Goal: Information Seeking & Learning: Learn about a topic

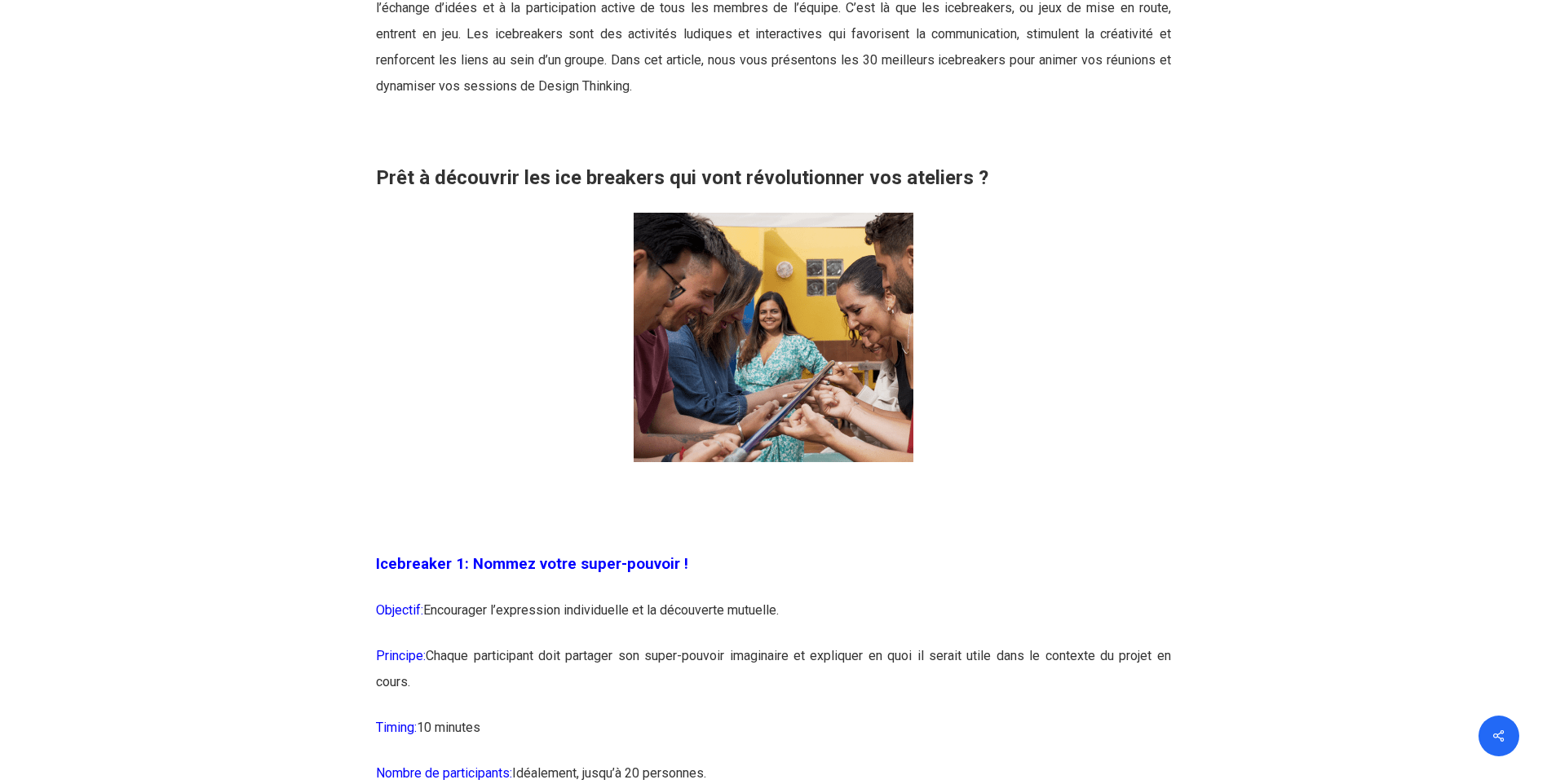
scroll to position [1222, 0]
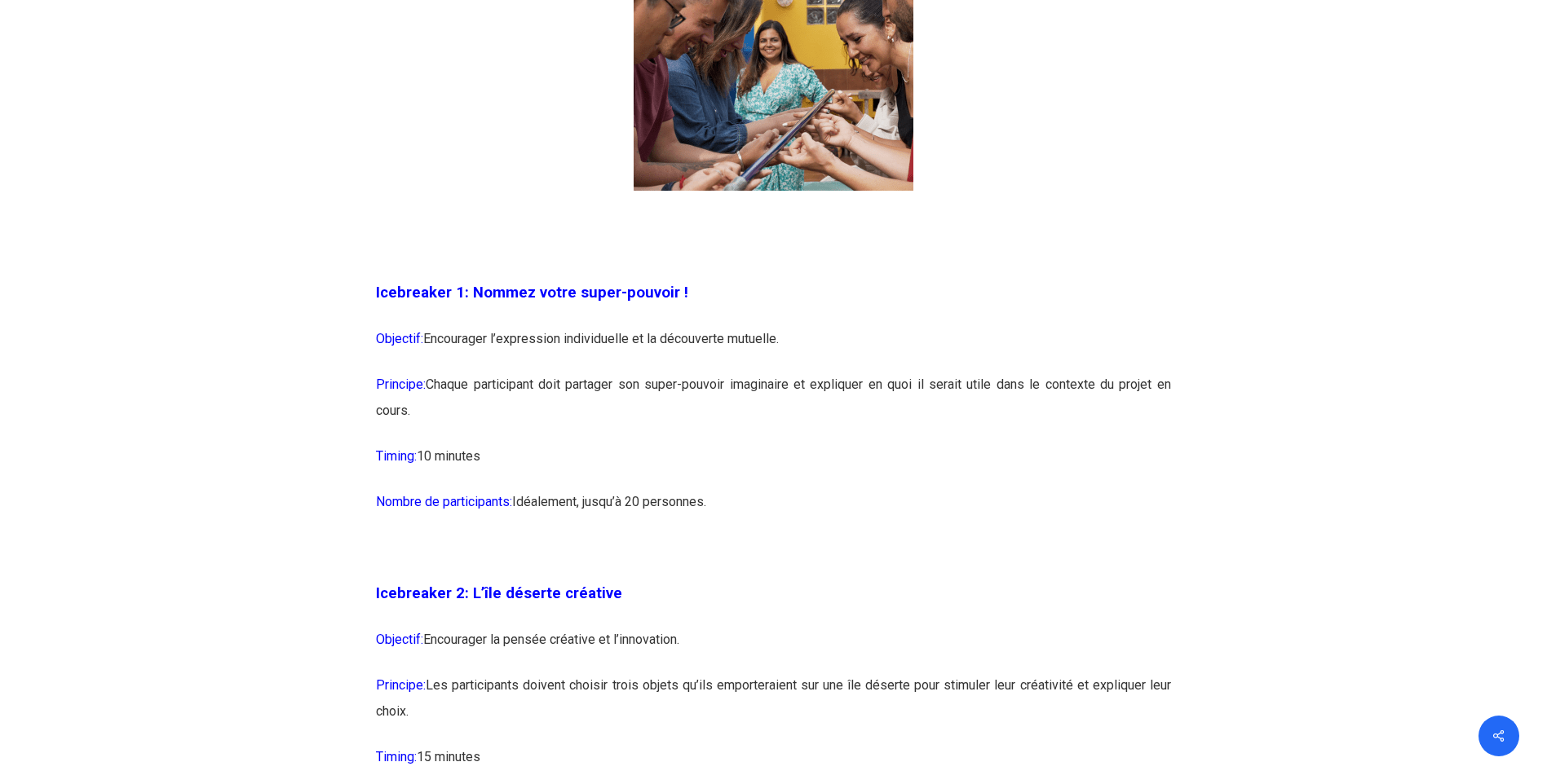
drag, startPoint x: 427, startPoint y: 336, endPoint x: 931, endPoint y: 514, distance: 534.5
click at [931, 514] on p "Nombre de participants: [GEOGRAPHIC_DATA], jusqu’à 20 personnes." at bounding box center [773, 512] width 795 height 46
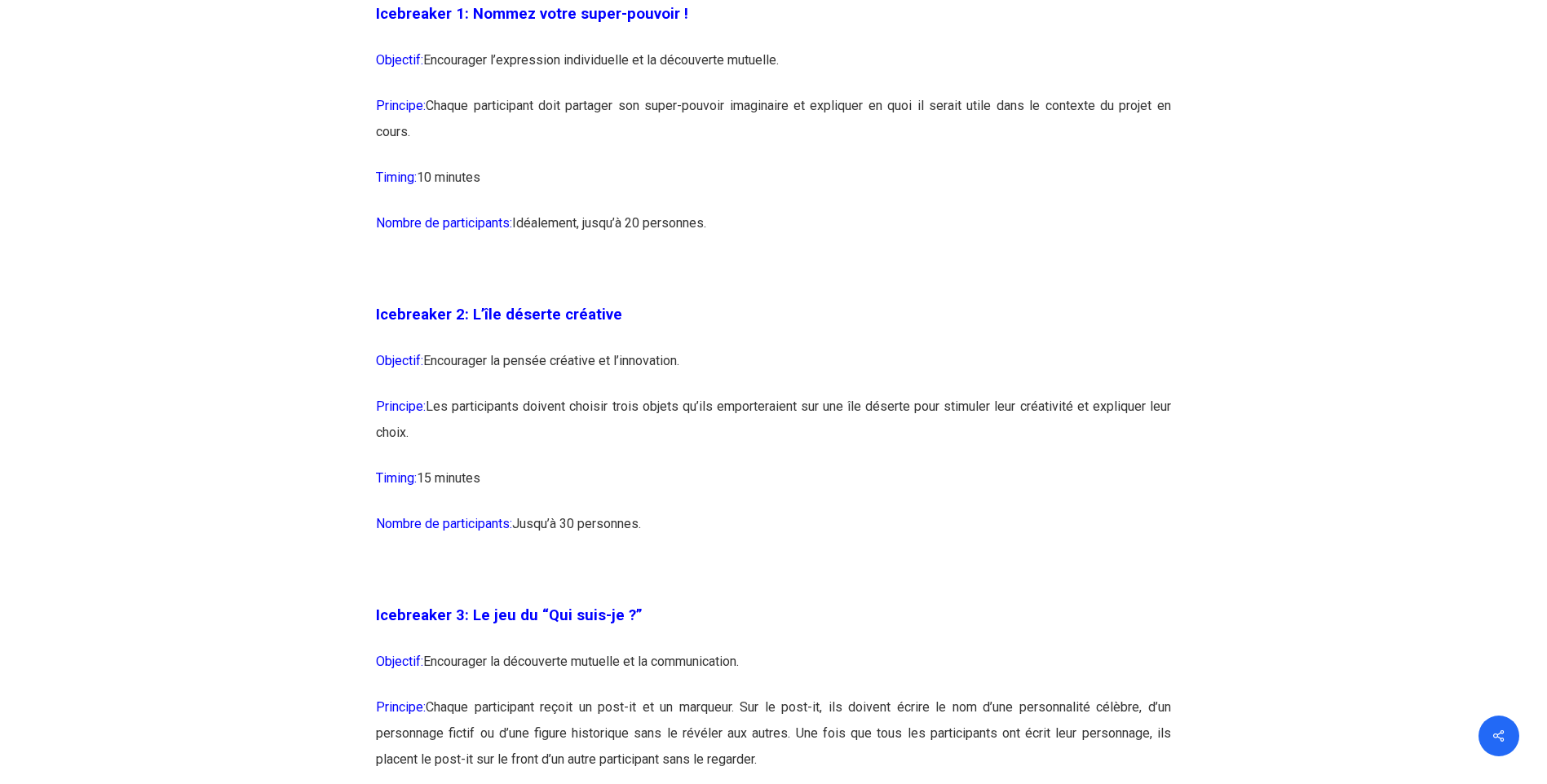
scroll to position [1549, 0]
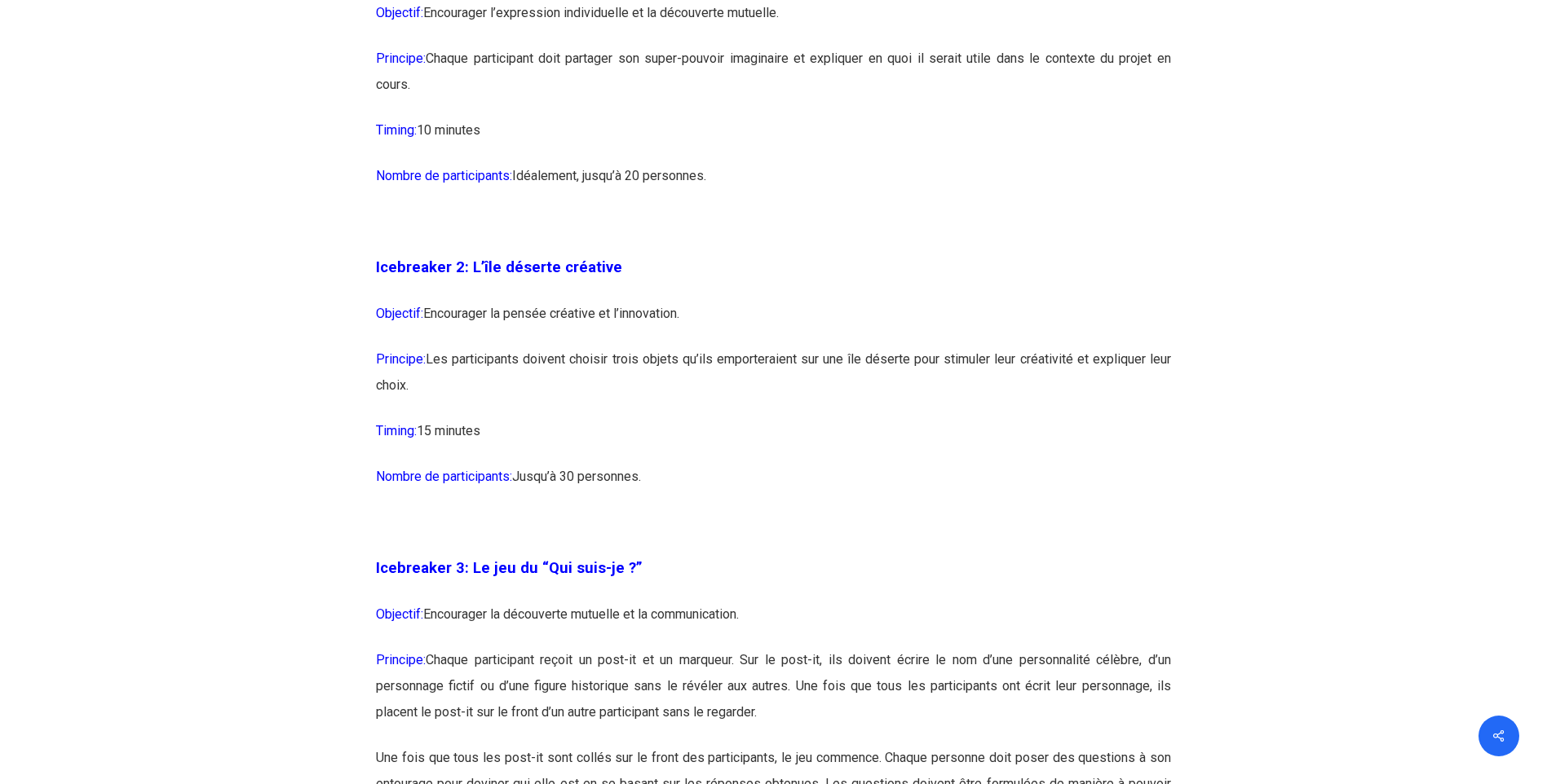
drag, startPoint x: 524, startPoint y: 363, endPoint x: 667, endPoint y: 388, distance: 145.2
click at [667, 388] on p "Principe: Les participants doivent choisir trois objets qu’ils emporteraient su…" at bounding box center [773, 382] width 795 height 72
drag, startPoint x: 680, startPoint y: 343, endPoint x: 925, endPoint y: 400, distance: 251.5
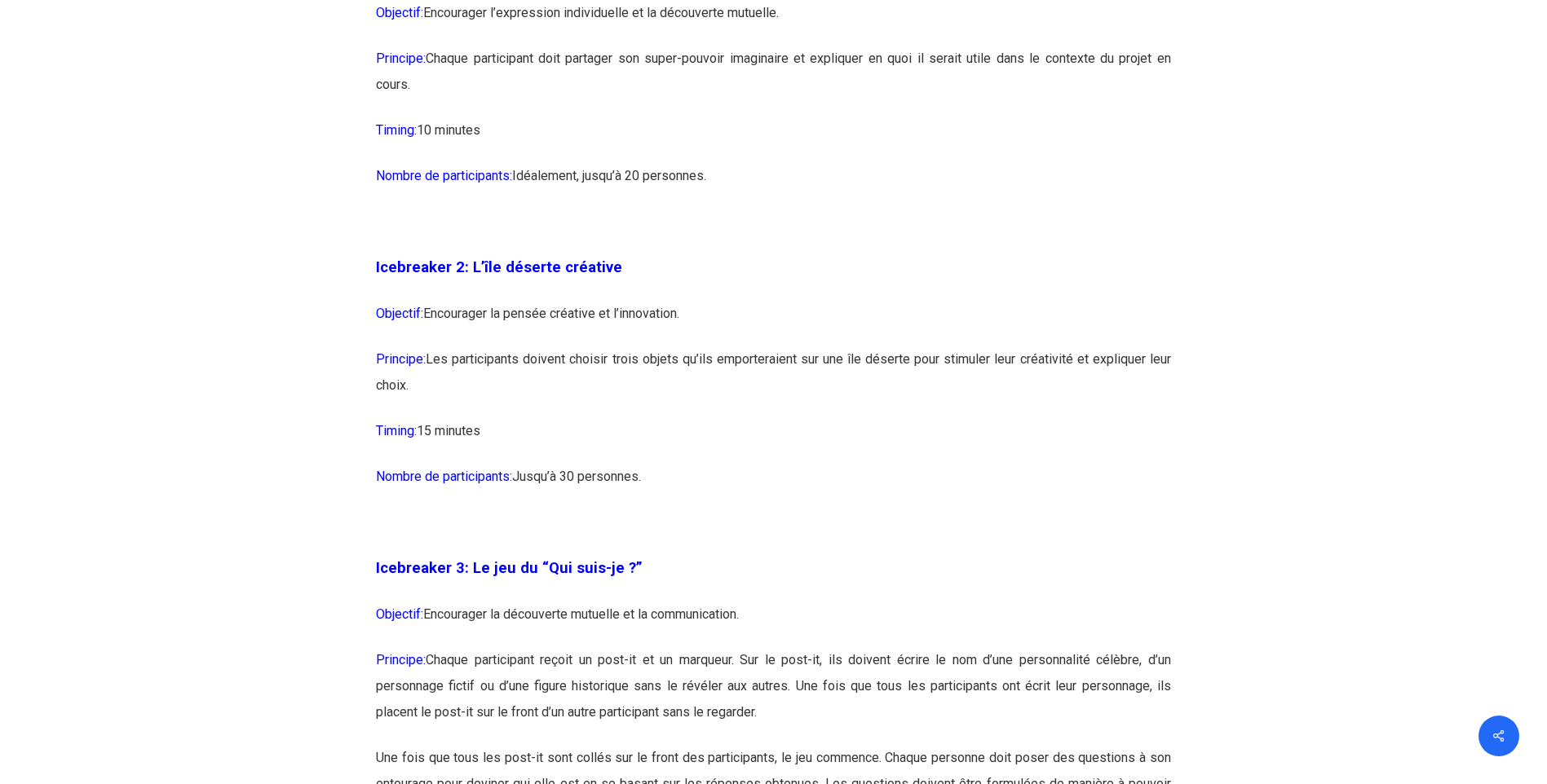
click at [925, 400] on p "Principe: Les participants doivent choisir trois objets qu’ils emporteraient su…" at bounding box center [773, 382] width 795 height 72
drag, startPoint x: 955, startPoint y: 355, endPoint x: 1141, endPoint y: 444, distance: 206.2
click at [1141, 444] on p "Timing: 15 minutes" at bounding box center [773, 441] width 795 height 46
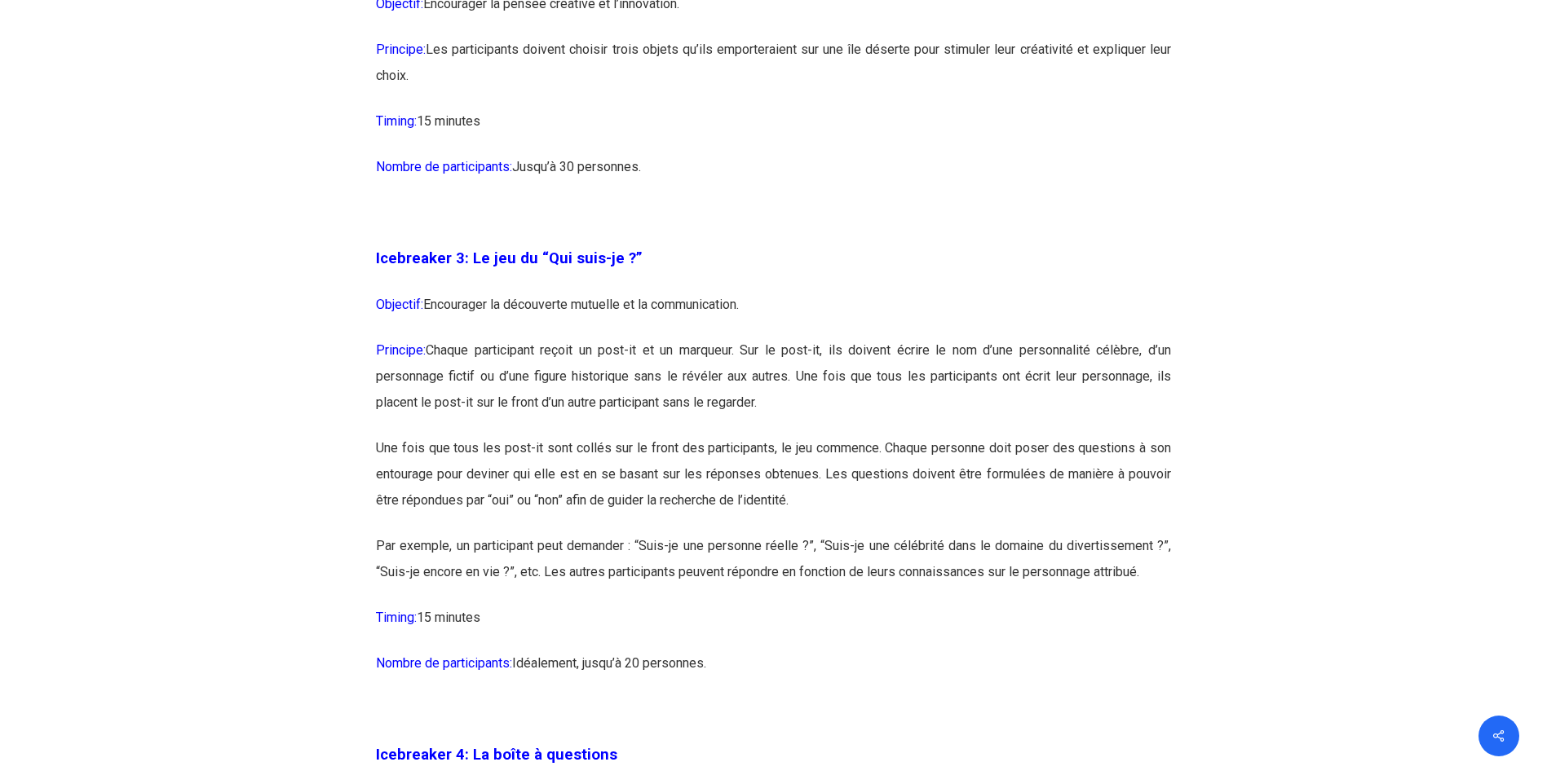
scroll to position [1875, 0]
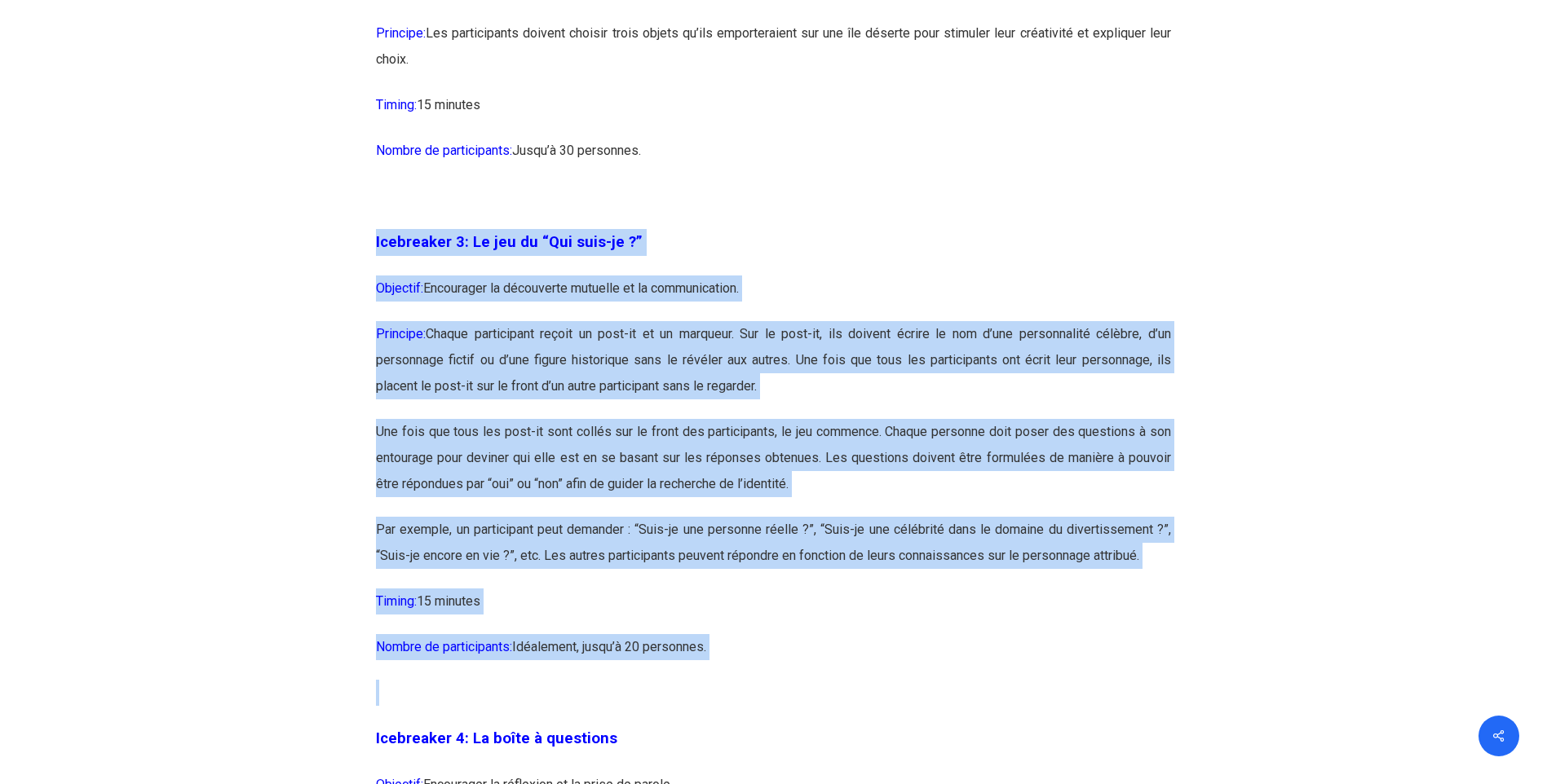
drag, startPoint x: 364, startPoint y: 244, endPoint x: 954, endPoint y: 722, distance: 759.3
drag, startPoint x: 954, startPoint y: 722, endPoint x: 907, endPoint y: 594, distance: 136.4
click at [907, 594] on p "Timing: 15 minutes" at bounding box center [773, 611] width 795 height 46
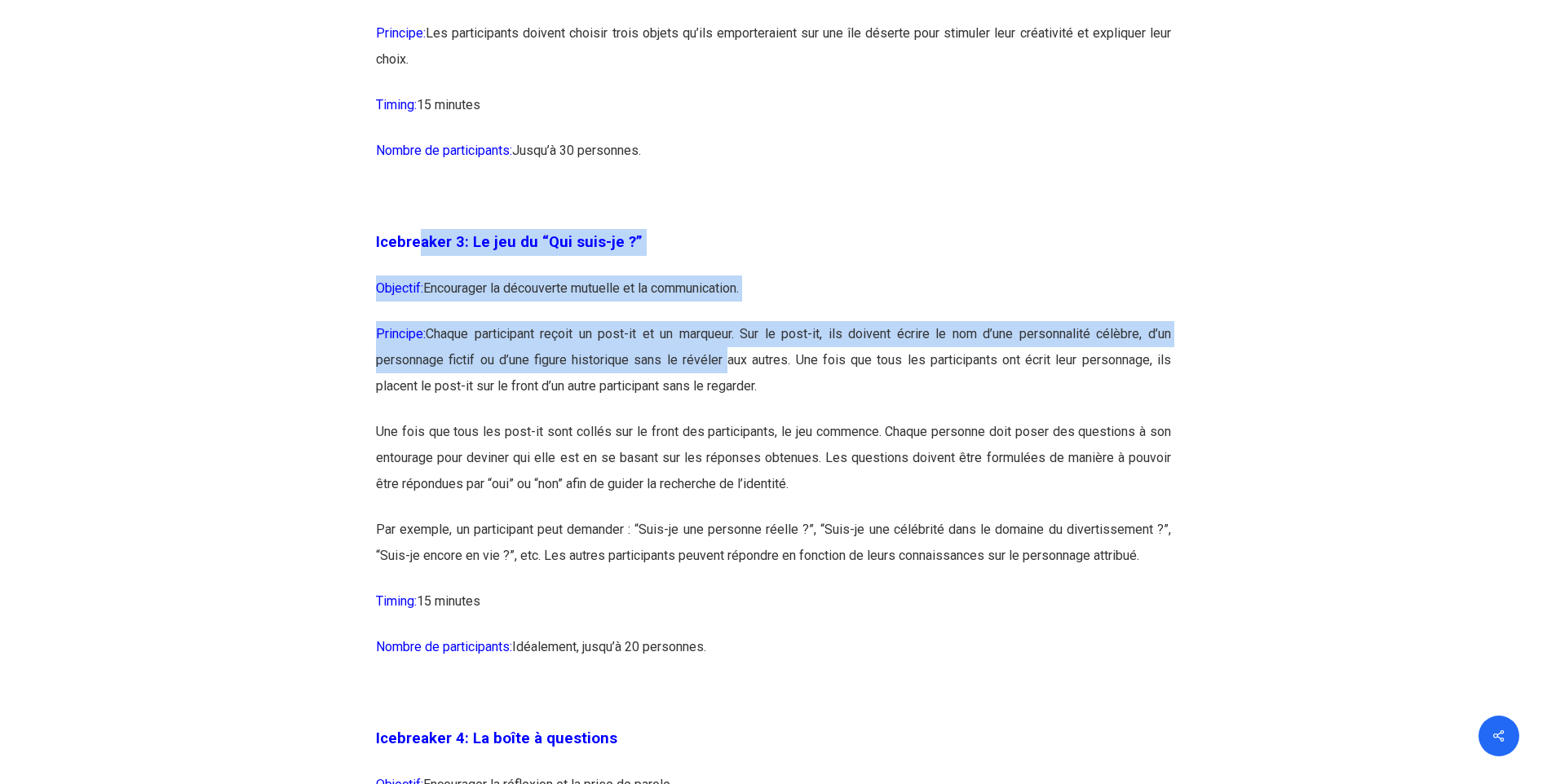
drag, startPoint x: 416, startPoint y: 274, endPoint x: 723, endPoint y: 357, distance: 318.0
click at [723, 357] on p "Principe: Chaque participant reçoit un post-it et un marqueur. Sur le post-it, …" at bounding box center [773, 369] width 795 height 98
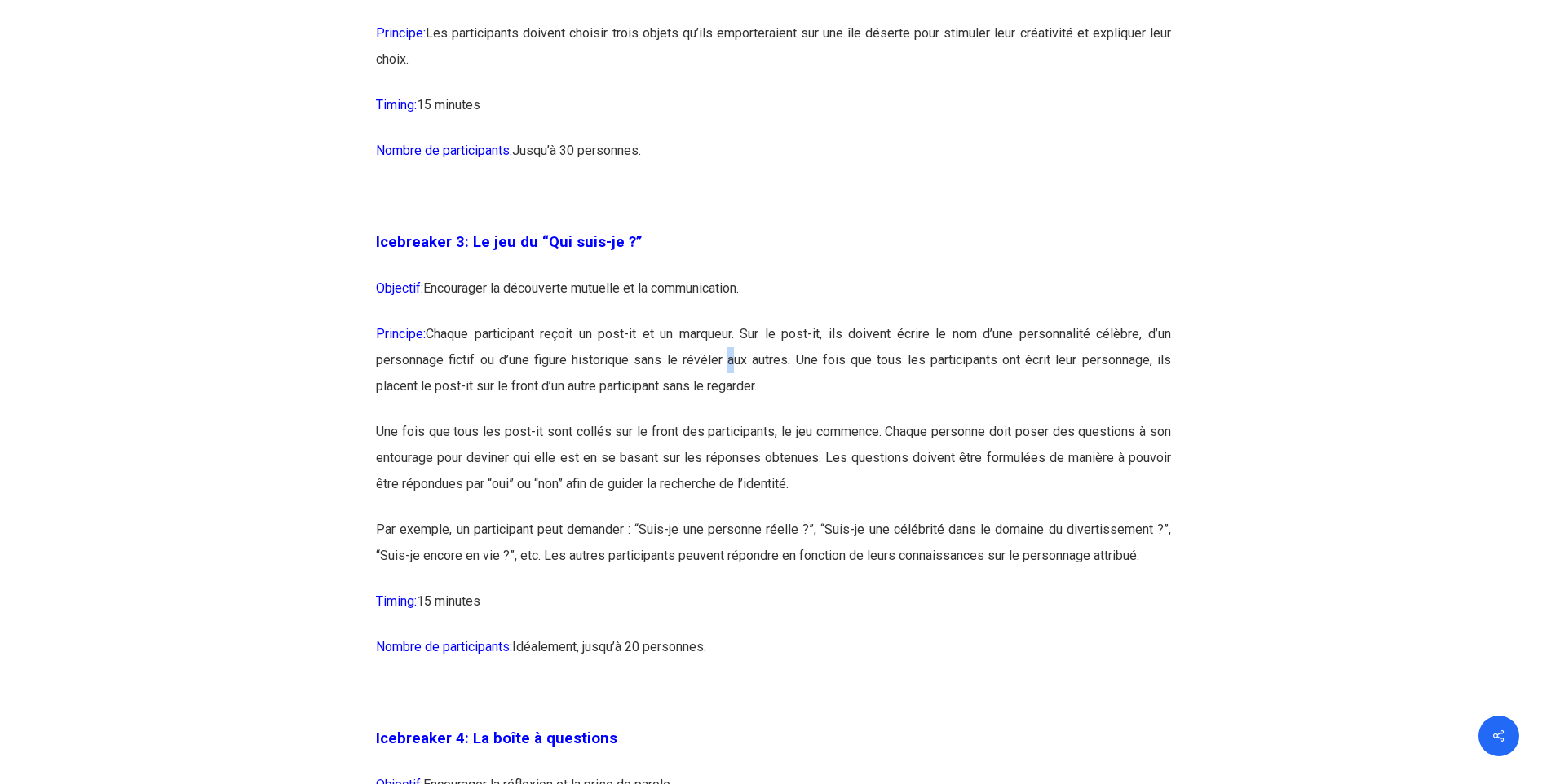
click at [723, 357] on p "Principe: Chaque participant reçoit un post-it et un marqueur. Sur le post-it, …" at bounding box center [773, 369] width 795 height 98
drag, startPoint x: 380, startPoint y: 285, endPoint x: 814, endPoint y: 298, distance: 434.2
click at [814, 298] on p "Objectif: Encourager la découverte mutuelle et la communication." at bounding box center [773, 298] width 795 height 46
drag, startPoint x: 335, startPoint y: 328, endPoint x: 878, endPoint y: 373, distance: 544.9
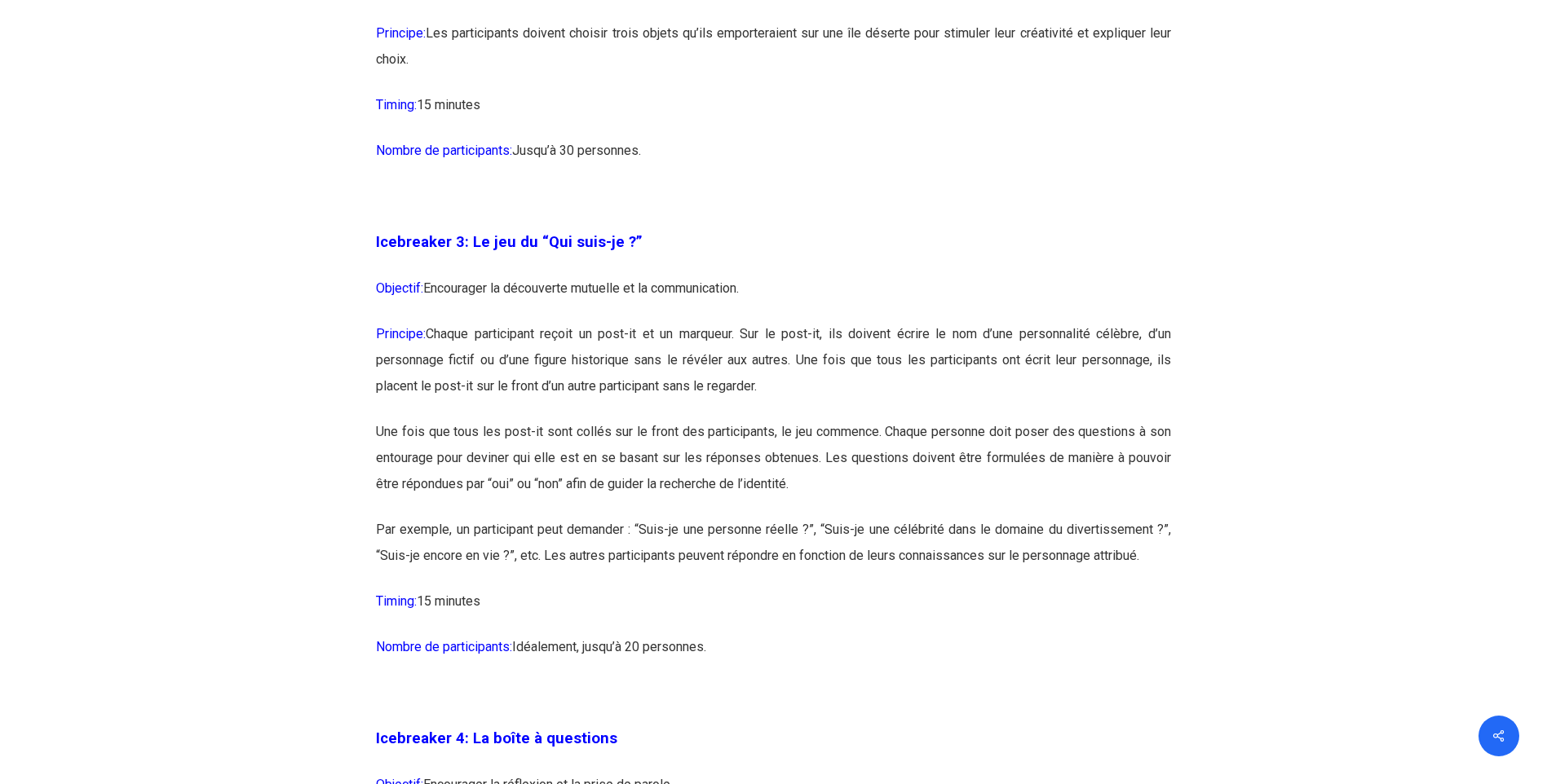
drag, startPoint x: 878, startPoint y: 373, endPoint x: 723, endPoint y: 367, distance: 155.1
click at [879, 373] on p "Principe: Chaque participant reçoit un post-it et un marqueur. Sur le post-it, …" at bounding box center [773, 369] width 795 height 98
drag, startPoint x: 469, startPoint y: 345, endPoint x: 963, endPoint y: 388, distance: 495.9
click at [963, 388] on p "Principe: Chaque participant reçoit un post-it et un marqueur. Sur le post-it, …" at bounding box center [773, 369] width 795 height 98
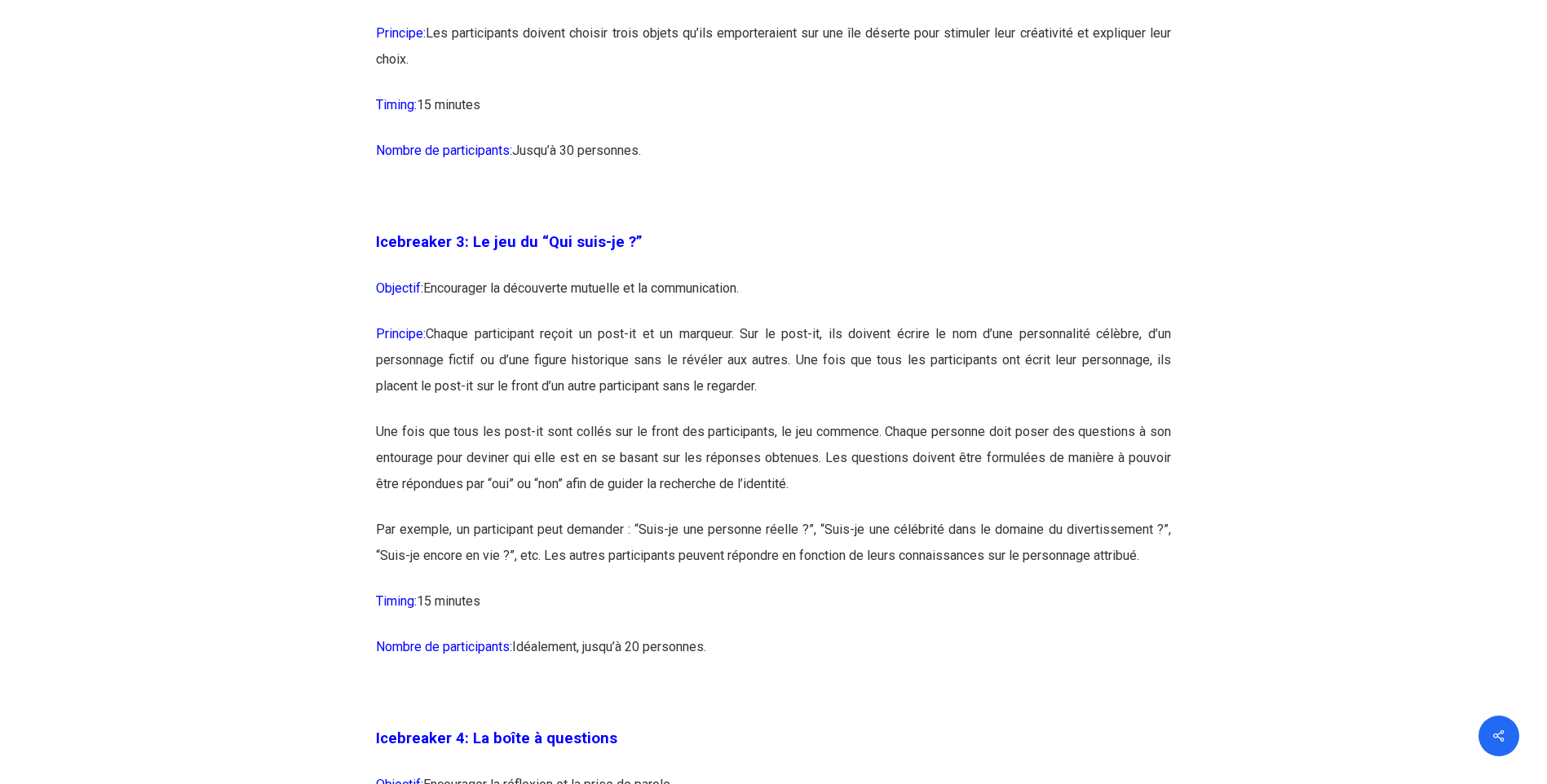
drag, startPoint x: 963, startPoint y: 388, endPoint x: 922, endPoint y: 384, distance: 41.2
click at [963, 388] on p "Principe: Chaque participant reçoit un post-it et un marqueur. Sur le post-it, …" at bounding box center [773, 369] width 795 height 98
drag, startPoint x: 776, startPoint y: 334, endPoint x: 982, endPoint y: 410, distance: 219.6
click at [982, 410] on p "Principe: Chaque participant reçoit un post-it et un marqueur. Sur le post-it, …" at bounding box center [773, 369] width 795 height 98
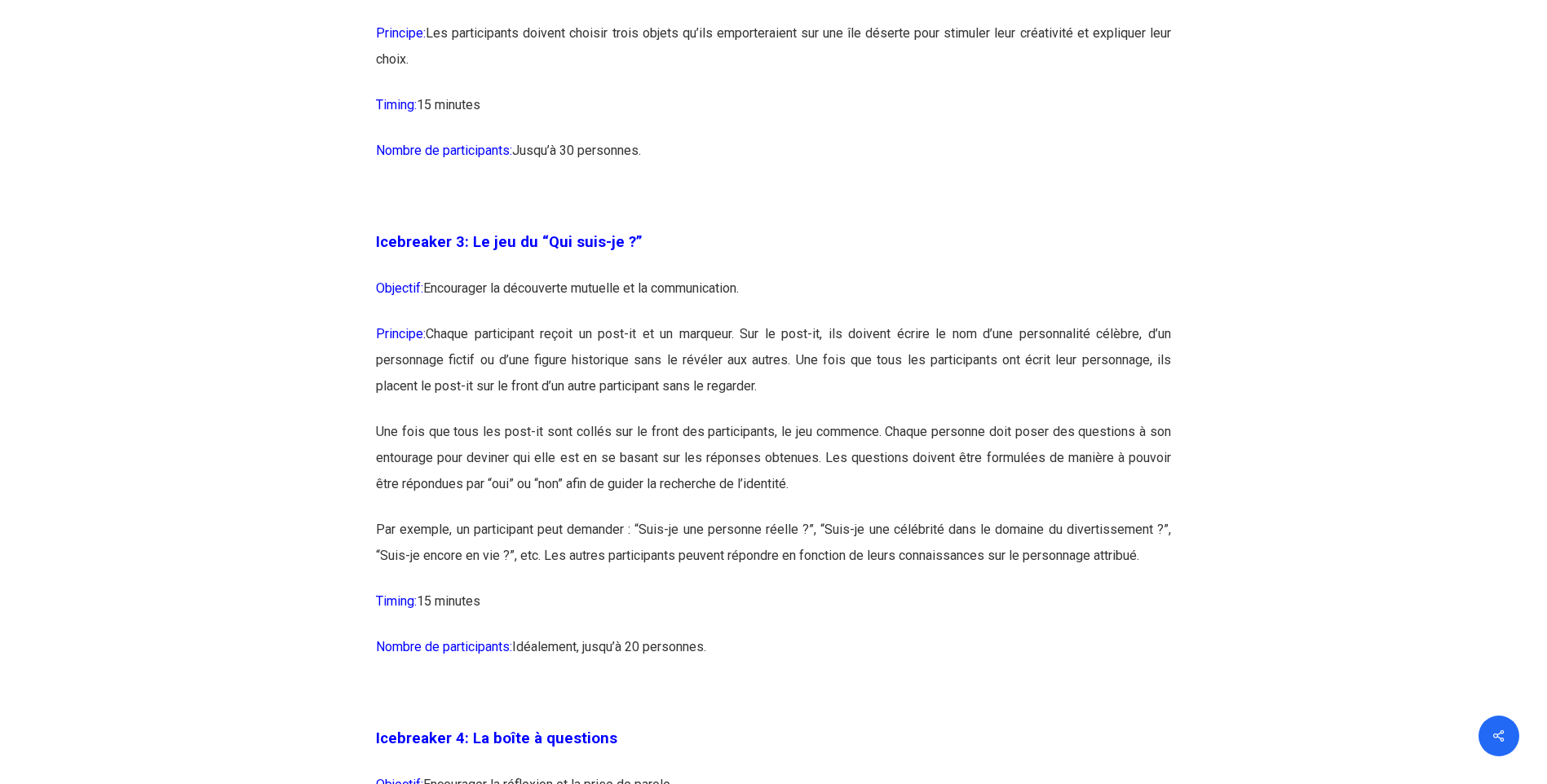
click at [982, 410] on p "Principe: Chaque participant reçoit un post-it et un marqueur. Sur le post-it, …" at bounding box center [773, 369] width 795 height 98
drag, startPoint x: 353, startPoint y: 358, endPoint x: 1088, endPoint y: 389, distance: 735.7
drag, startPoint x: 1088, startPoint y: 389, endPoint x: 890, endPoint y: 389, distance: 198.0
click at [1088, 389] on p "Principe: Chaque participant reçoit un post-it et un marqueur. Sur le post-it, …" at bounding box center [773, 369] width 795 height 98
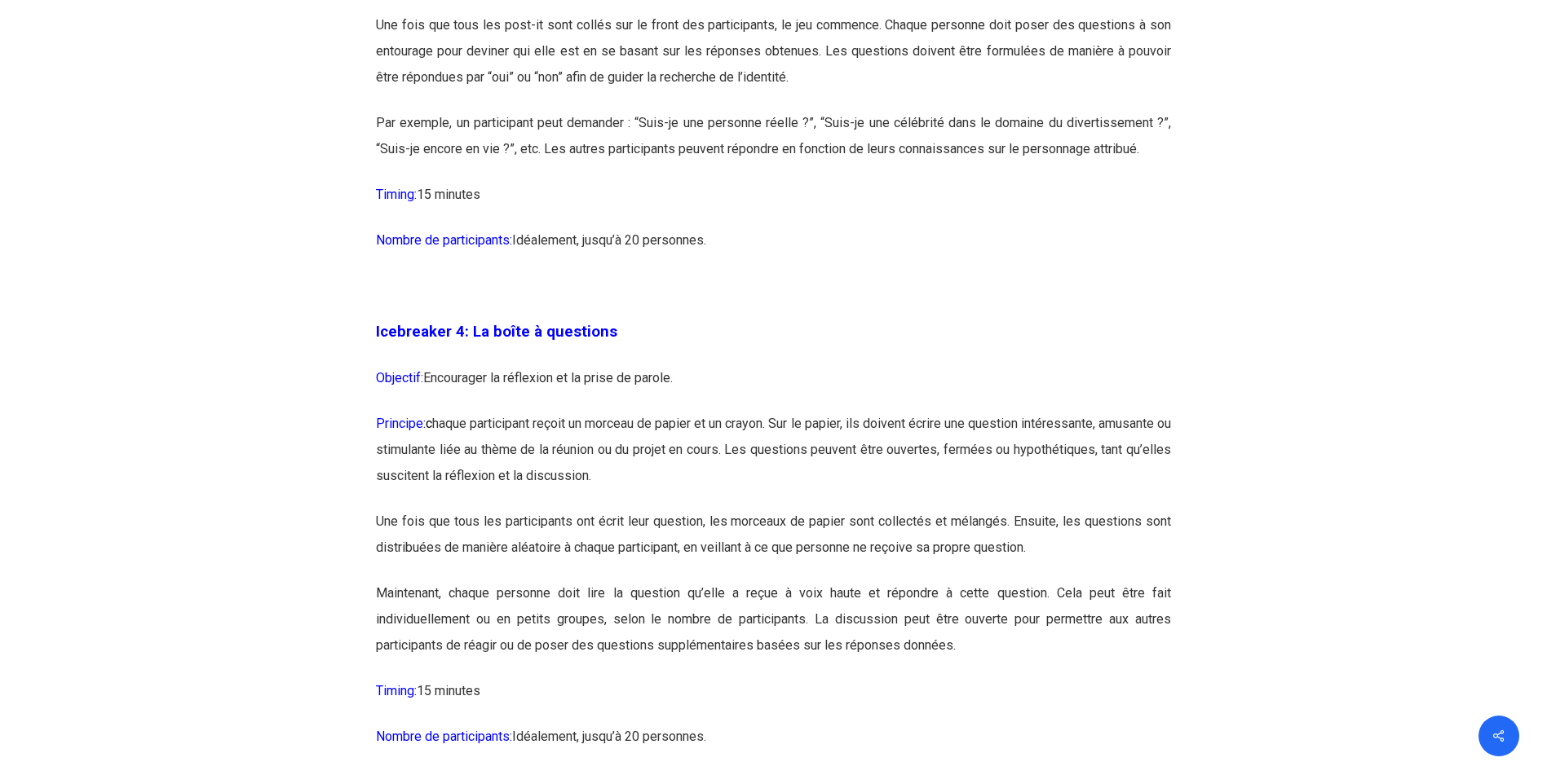
scroll to position [2282, 0]
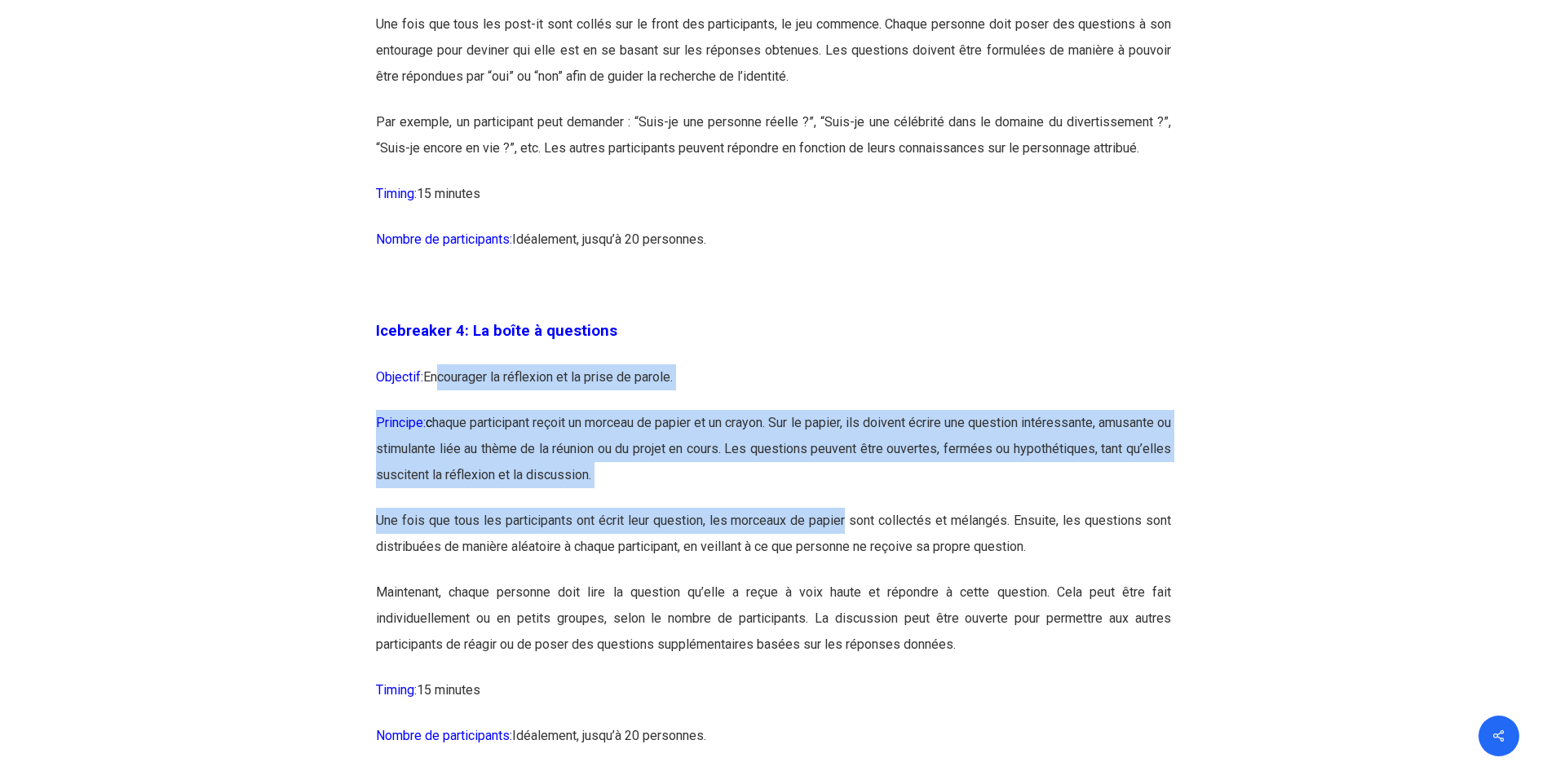
drag, startPoint x: 435, startPoint y: 376, endPoint x: 846, endPoint y: 522, distance: 436.2
click at [846, 522] on p "Une fois que tous les participants ont écrit leur question, les morceaux de pap…" at bounding box center [773, 543] width 795 height 72
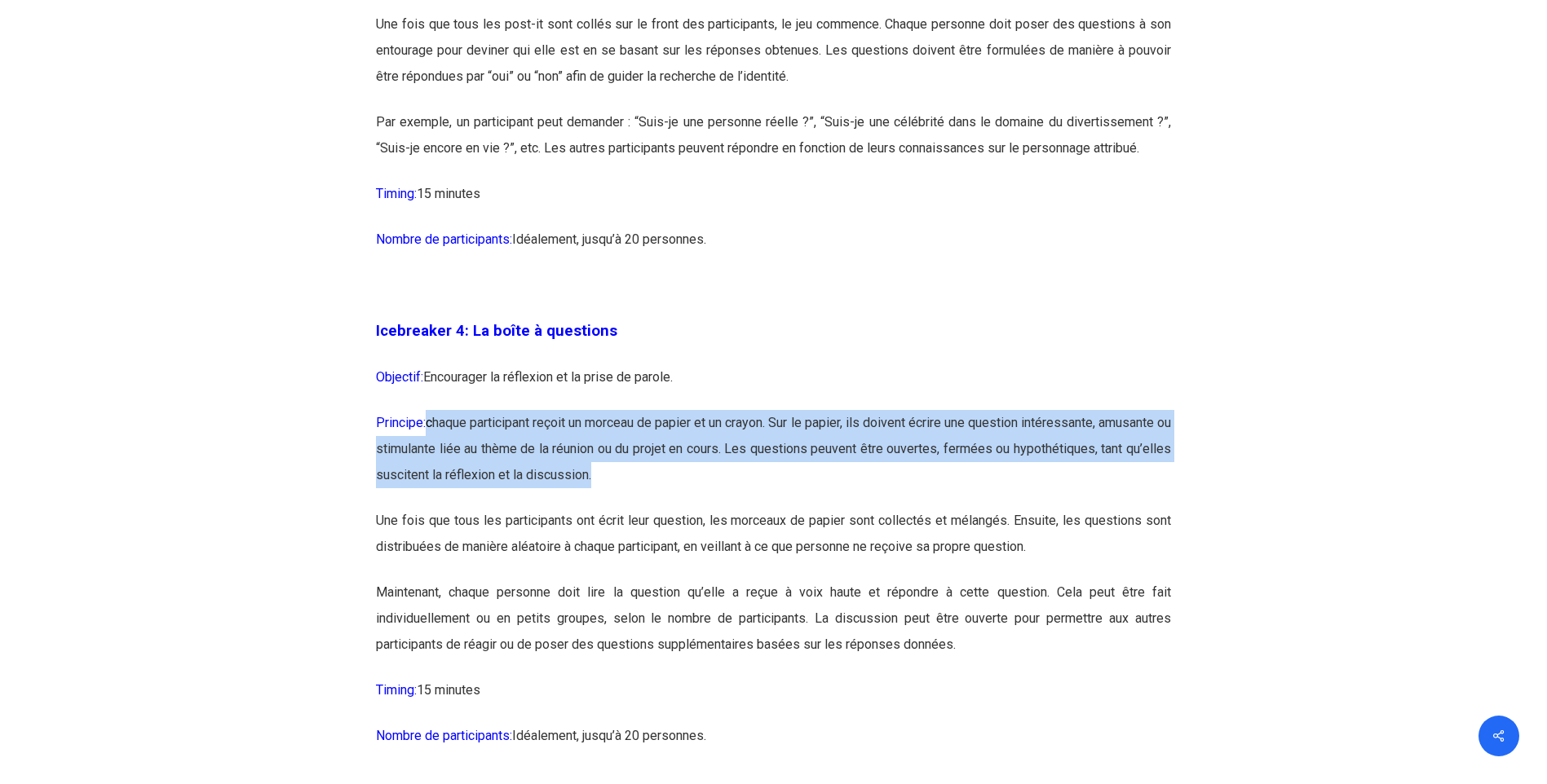
drag, startPoint x: 429, startPoint y: 412, endPoint x: 857, endPoint y: 486, distance: 434.4
click at [857, 486] on p "Principe: c haque participant reçoit un morceau de papier et un crayon. Sur le …" at bounding box center [773, 459] width 795 height 98
drag, startPoint x: 857, startPoint y: 486, endPoint x: 838, endPoint y: 473, distance: 23.0
click at [857, 486] on p "Principe: c haque participant reçoit un morceau de papier et un crayon. Sur le …" at bounding box center [773, 459] width 795 height 98
drag, startPoint x: 805, startPoint y: 425, endPoint x: 951, endPoint y: 496, distance: 162.3
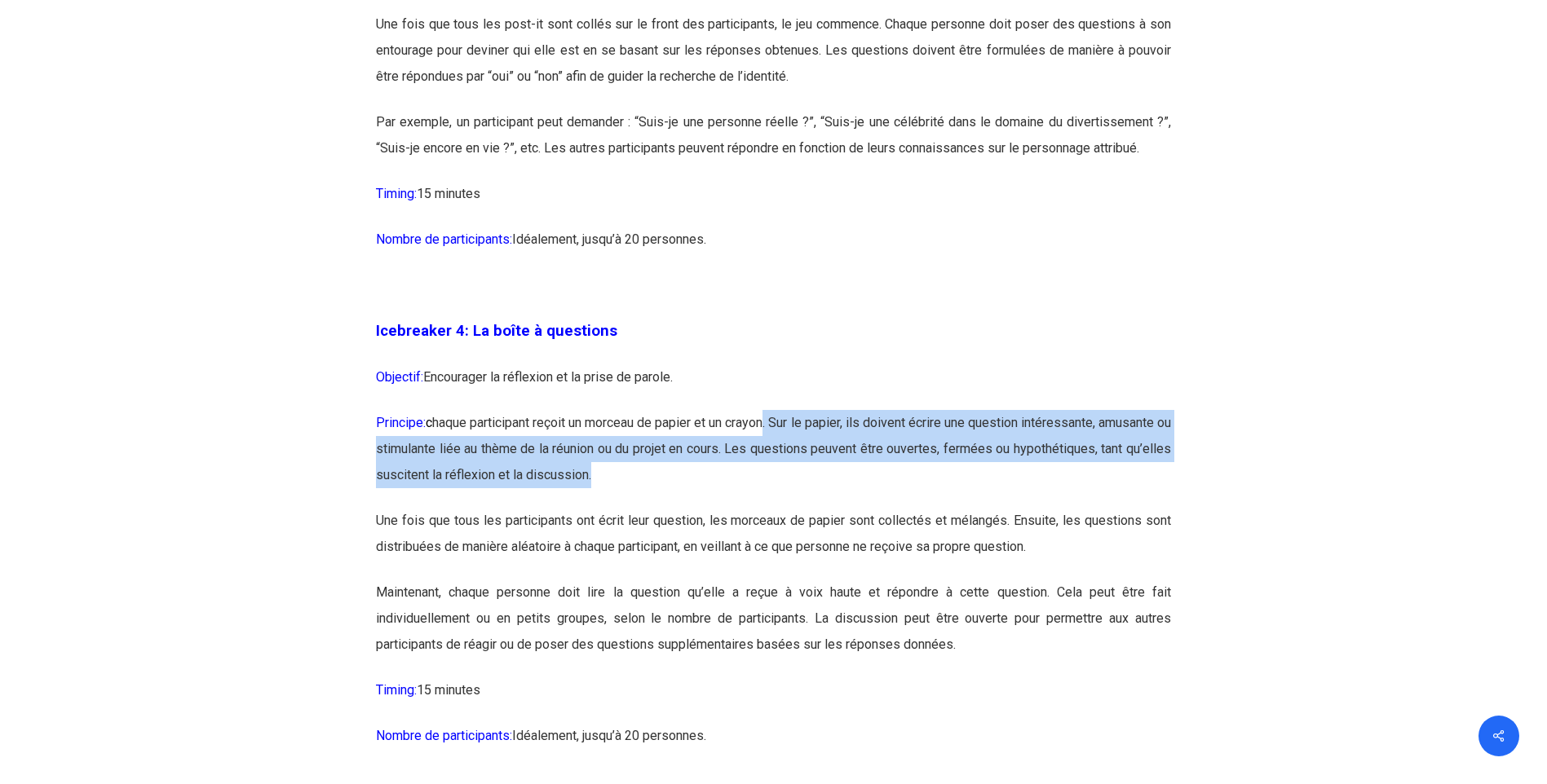
click at [951, 496] on p "Principe: c haque participant reçoit un morceau de papier et un crayon. Sur le …" at bounding box center [773, 459] width 795 height 98
drag, startPoint x: 864, startPoint y: 415, endPoint x: 925, endPoint y: 500, distance: 104.6
click at [925, 500] on p "Principe: c haque participant reçoit un morceau de papier et un crayon. Sur le …" at bounding box center [773, 459] width 795 height 98
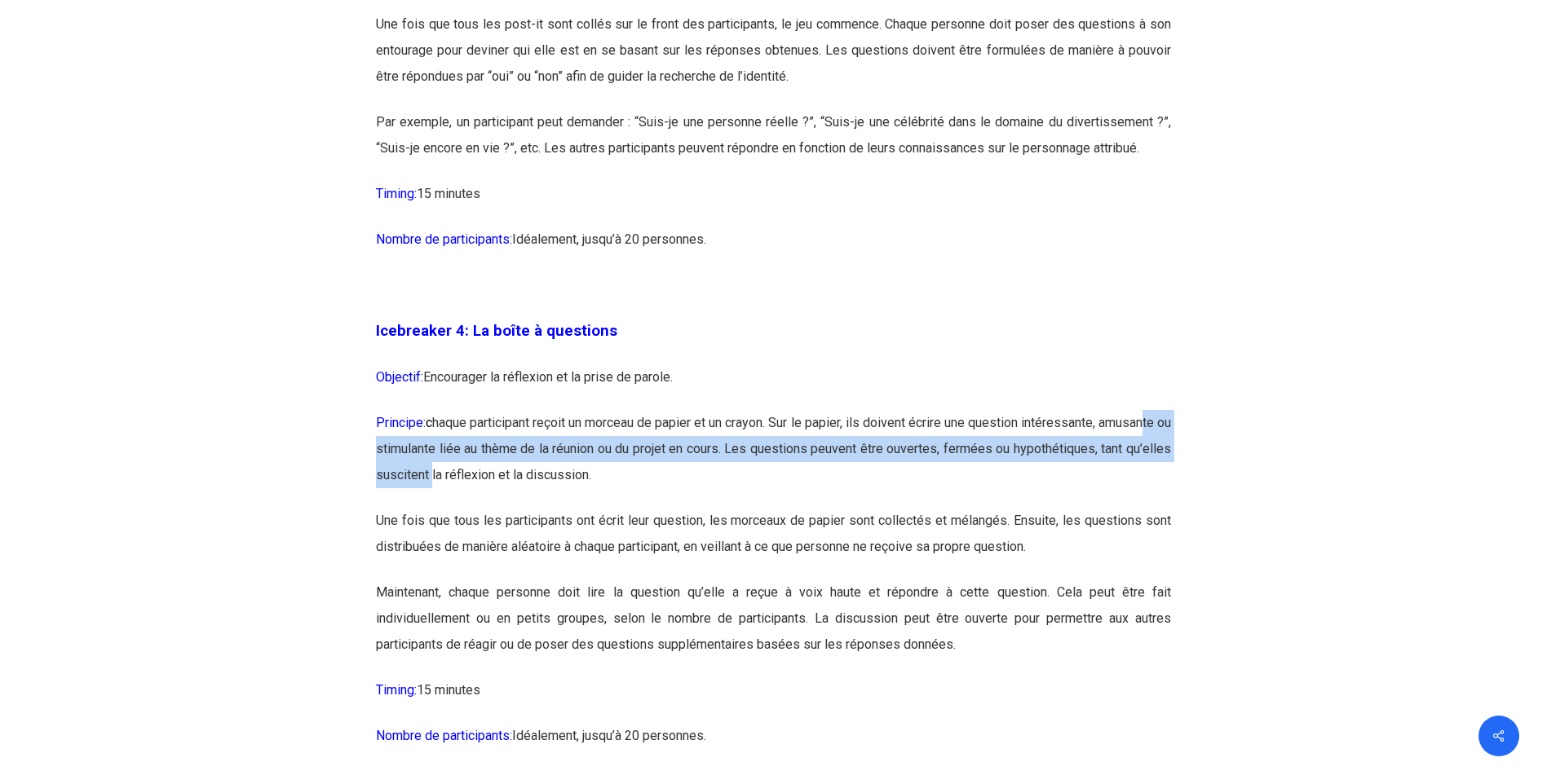
drag, startPoint x: 423, startPoint y: 446, endPoint x: 790, endPoint y: 512, distance: 372.9
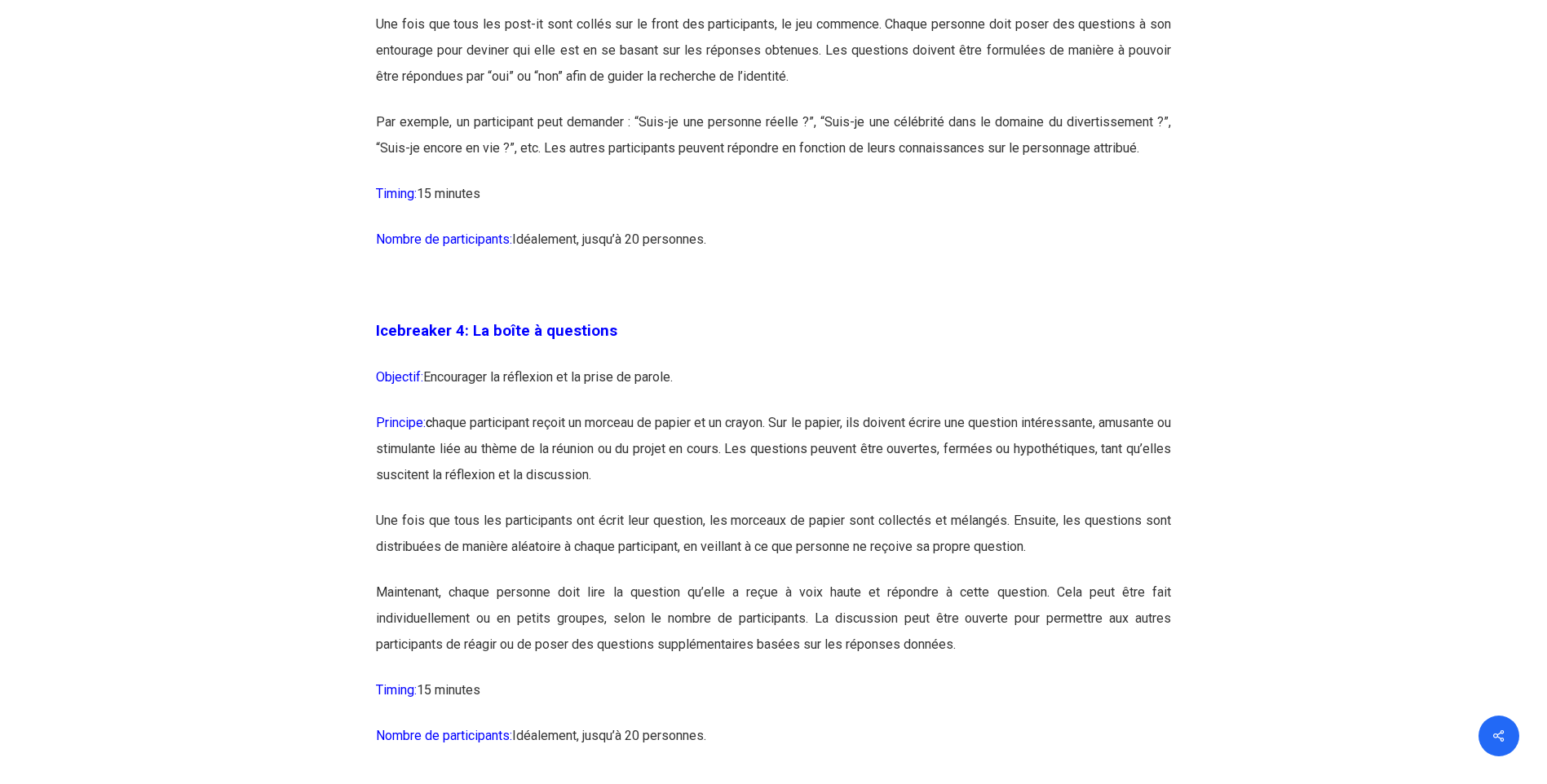
click at [790, 512] on p "Une fois que tous les participants ont écrit leur question, les morceaux de pap…" at bounding box center [773, 543] width 795 height 72
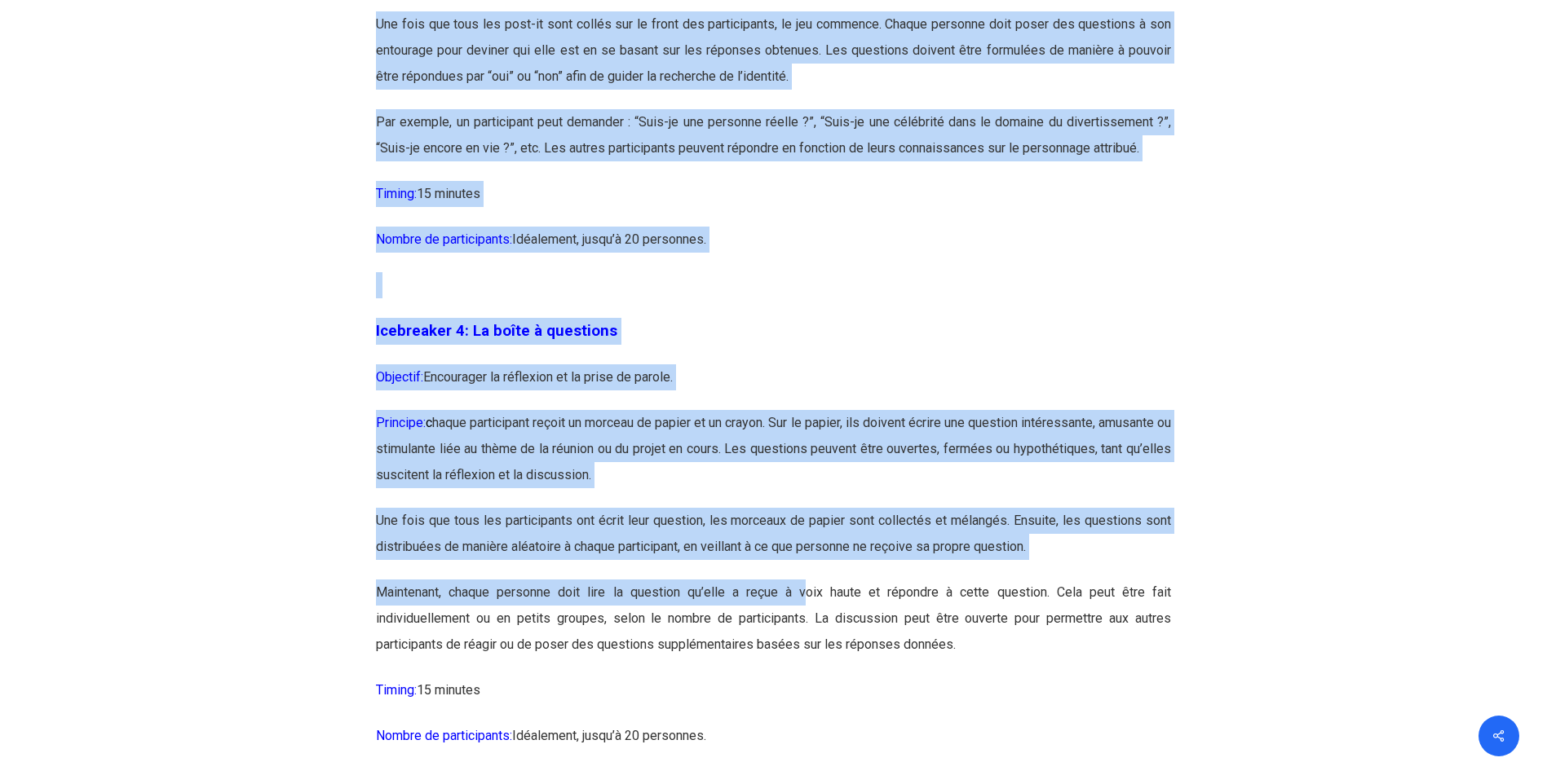
drag, startPoint x: 356, startPoint y: 509, endPoint x: 804, endPoint y: 581, distance: 453.7
click at [804, 581] on p "Maintenant, chaque personne doit lire la question qu’elle a reçue à voix haute …" at bounding box center [773, 628] width 795 height 98
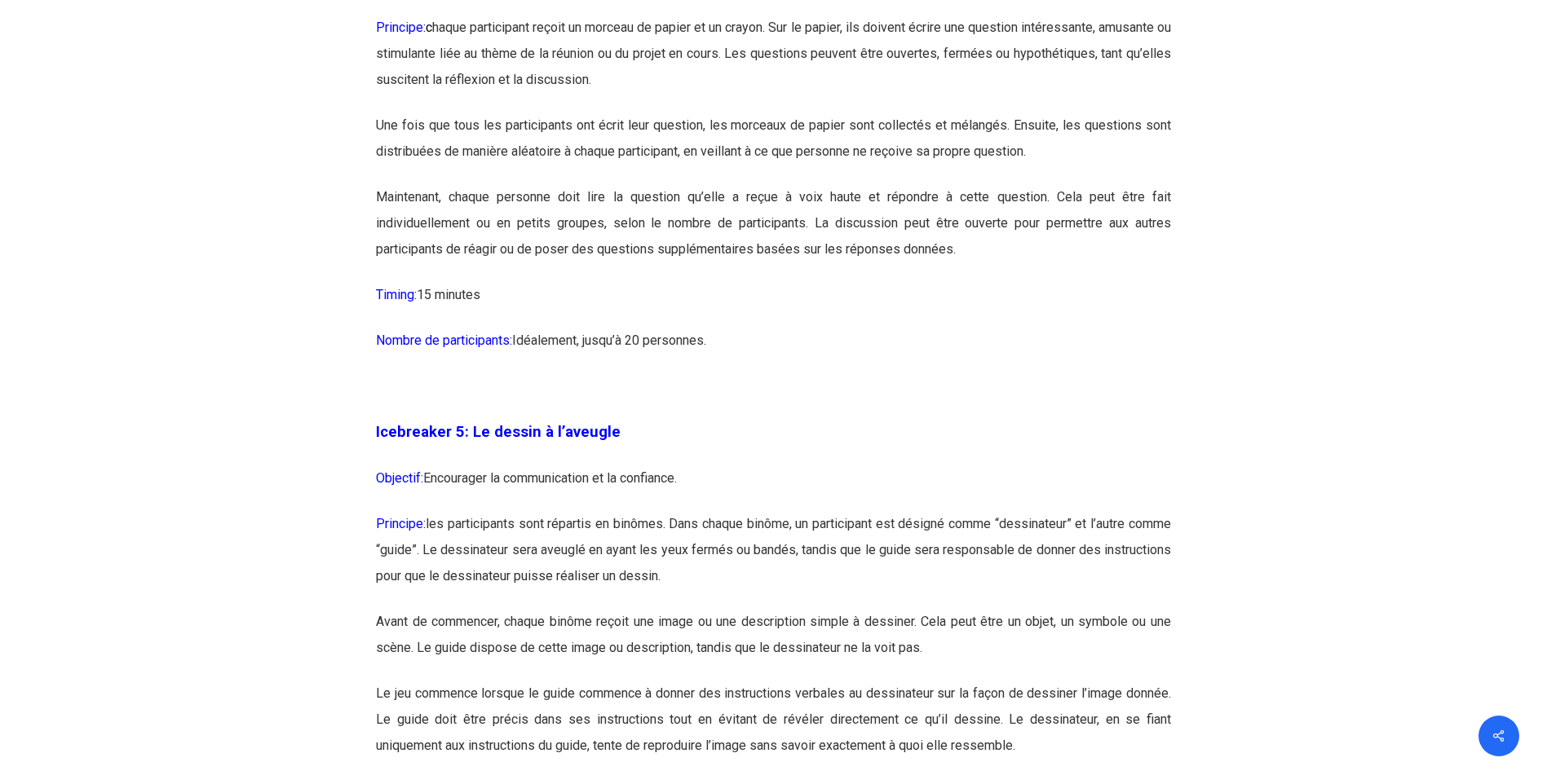
scroll to position [2689, 0]
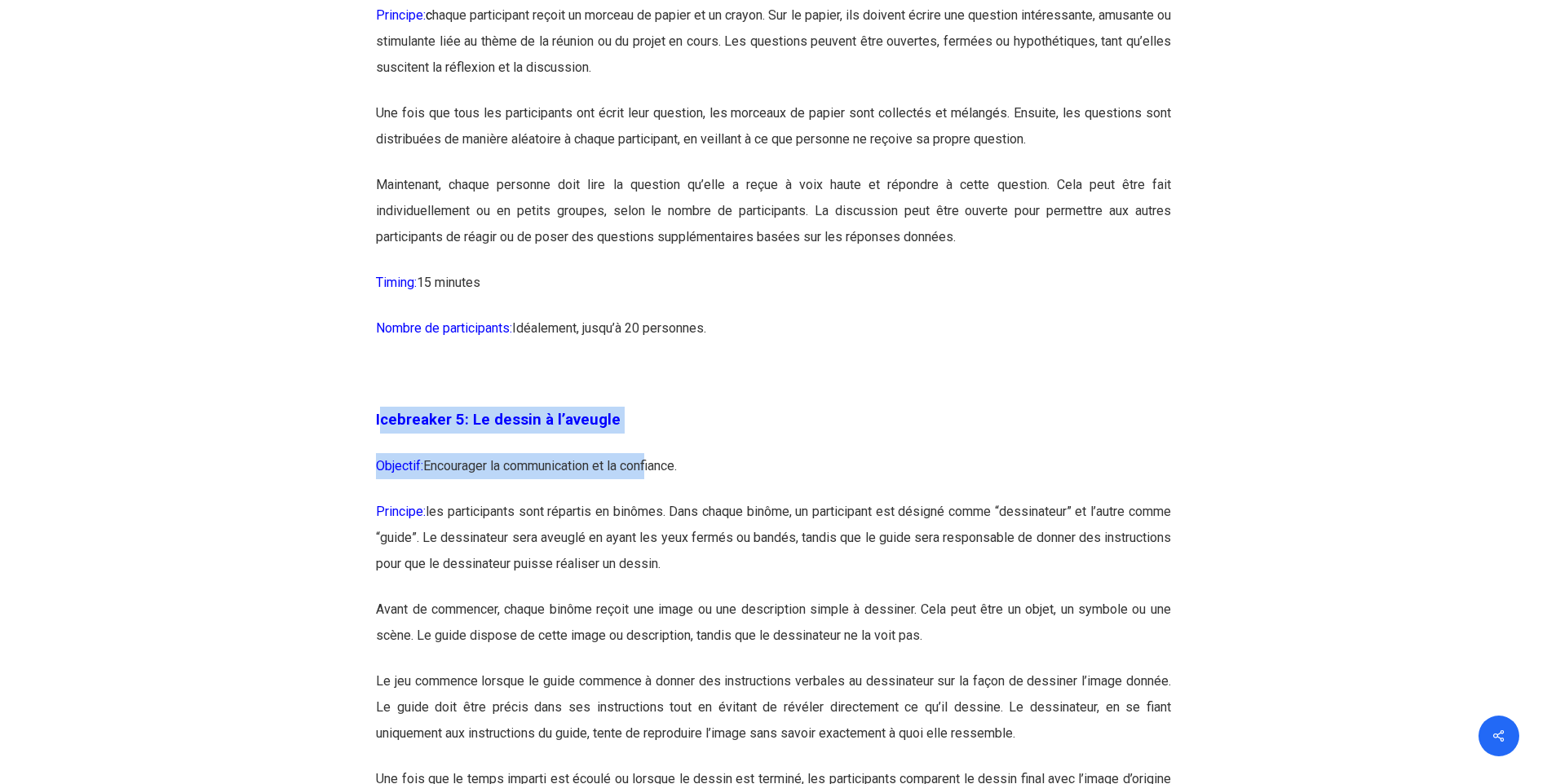
drag, startPoint x: 379, startPoint y: 427, endPoint x: 652, endPoint y: 495, distance: 281.3
click at [652, 495] on p "Objectif: Encourager la communication et la confiance." at bounding box center [773, 475] width 795 height 46
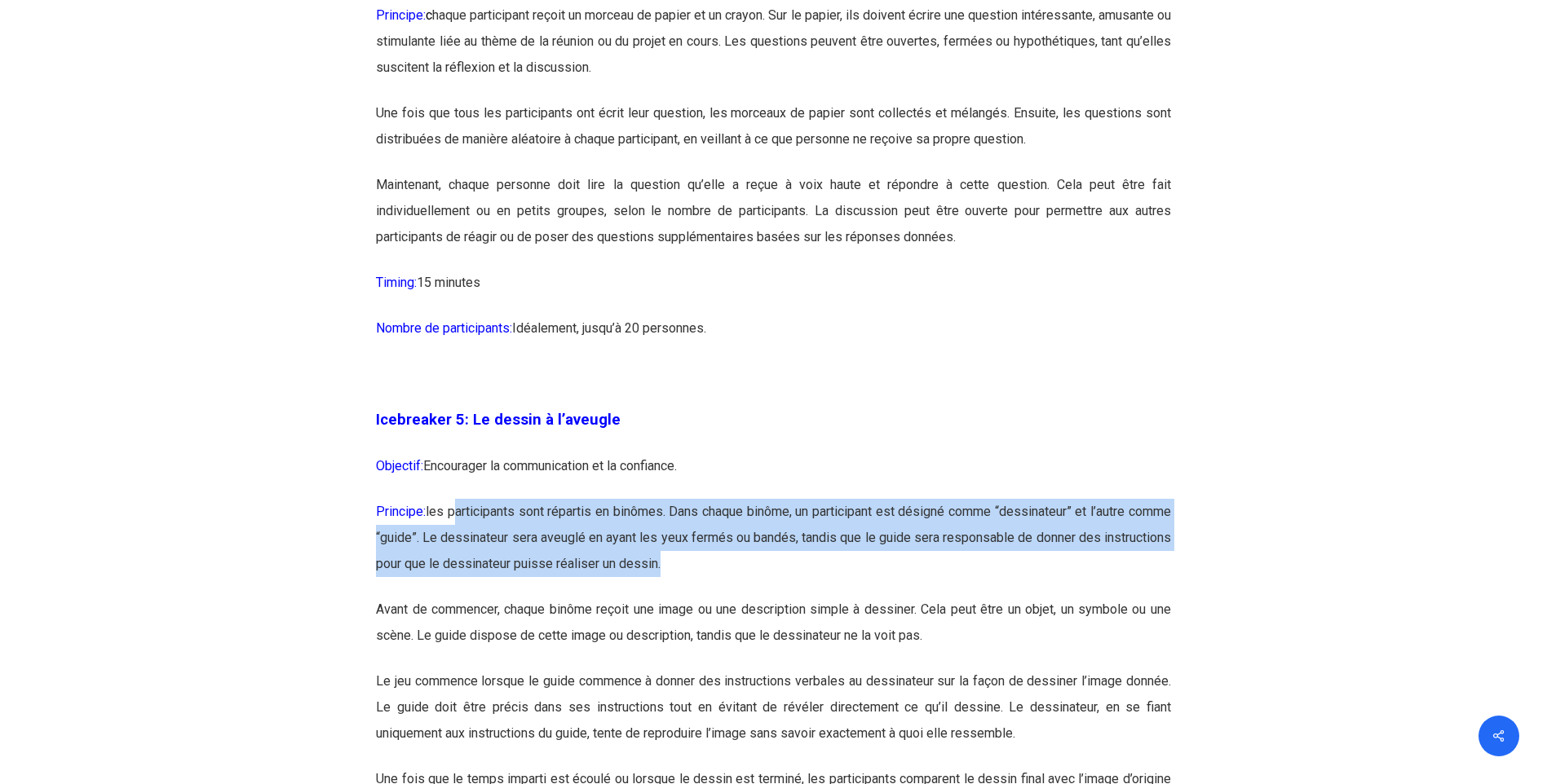
drag, startPoint x: 462, startPoint y: 502, endPoint x: 869, endPoint y: 584, distance: 415.2
click at [869, 584] on p "Principe: les participants sont répartis en binômes. Dans chaque binôme, un par…" at bounding box center [773, 548] width 795 height 98
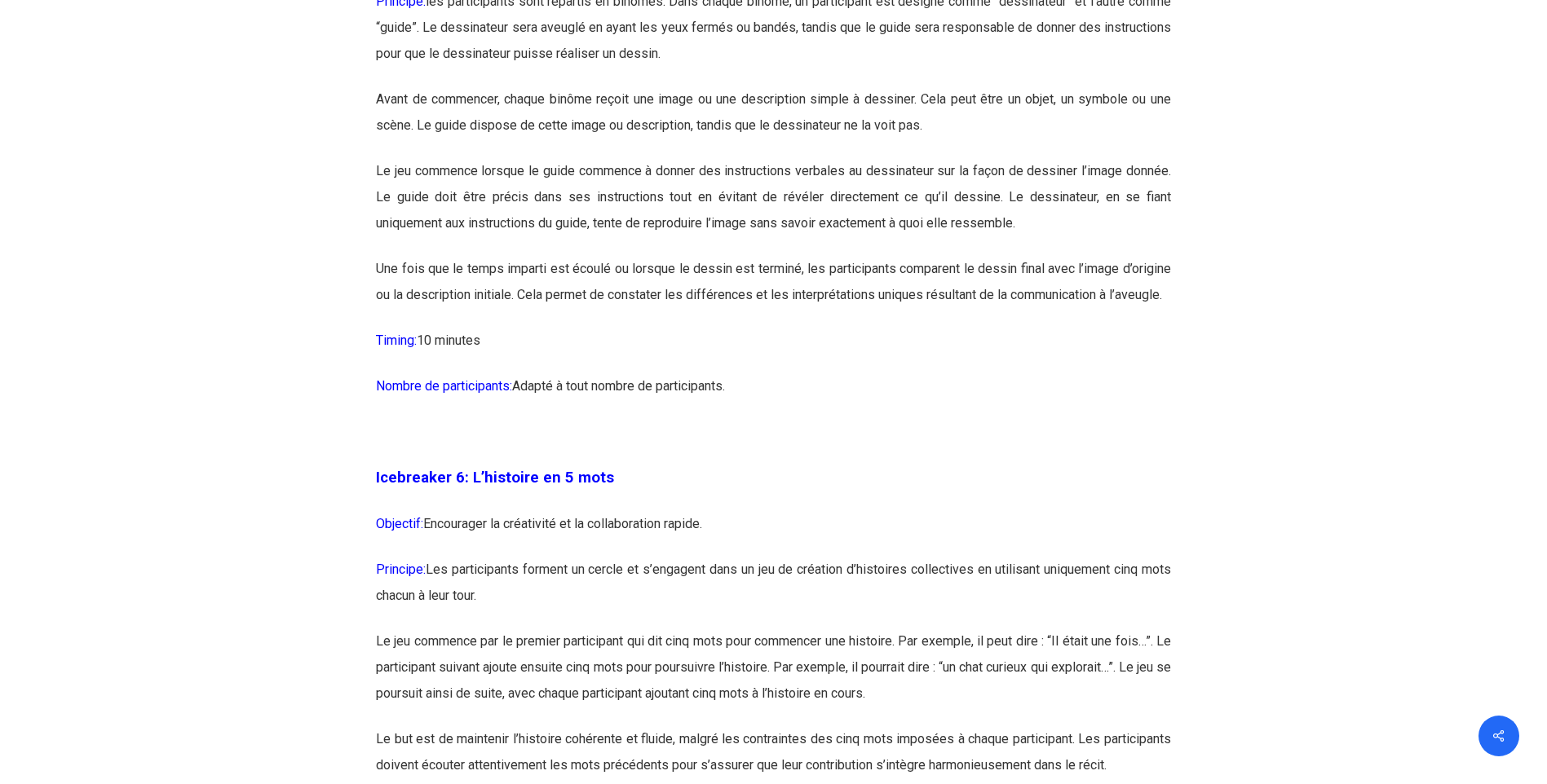
scroll to position [3260, 0]
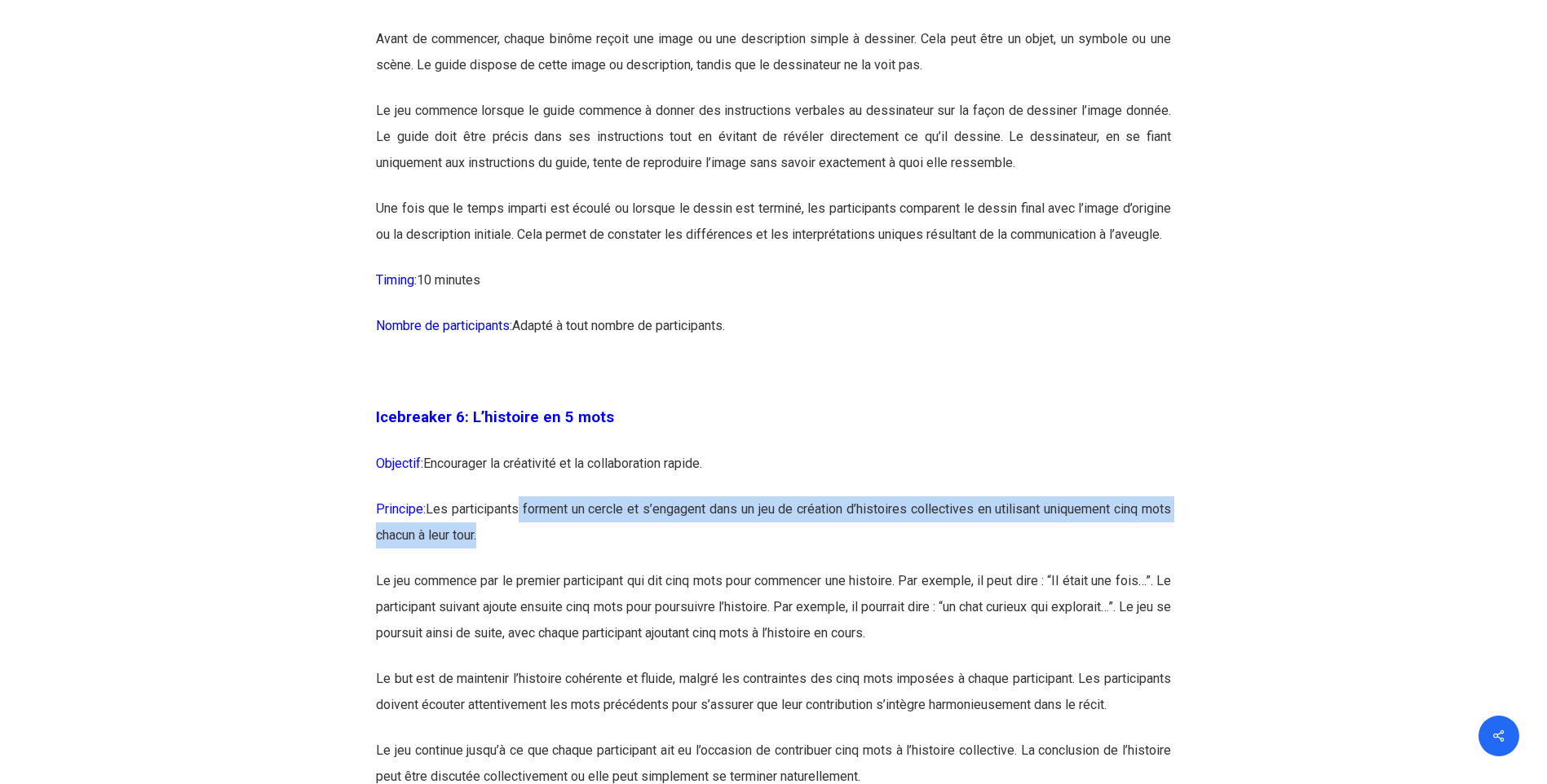
drag, startPoint x: 555, startPoint y: 541, endPoint x: 757, endPoint y: 587, distance: 207.2
click at [757, 568] on p "Principe: Les participants forment un cercle et s’engagent dans un jeu de créat…" at bounding box center [773, 532] width 795 height 72
drag, startPoint x: 713, startPoint y: 532, endPoint x: 930, endPoint y: 568, distance: 220.0
click at [930, 568] on p "Principe: Les participants forment un cercle et s’engagent dans un jeu de créat…" at bounding box center [773, 532] width 795 height 72
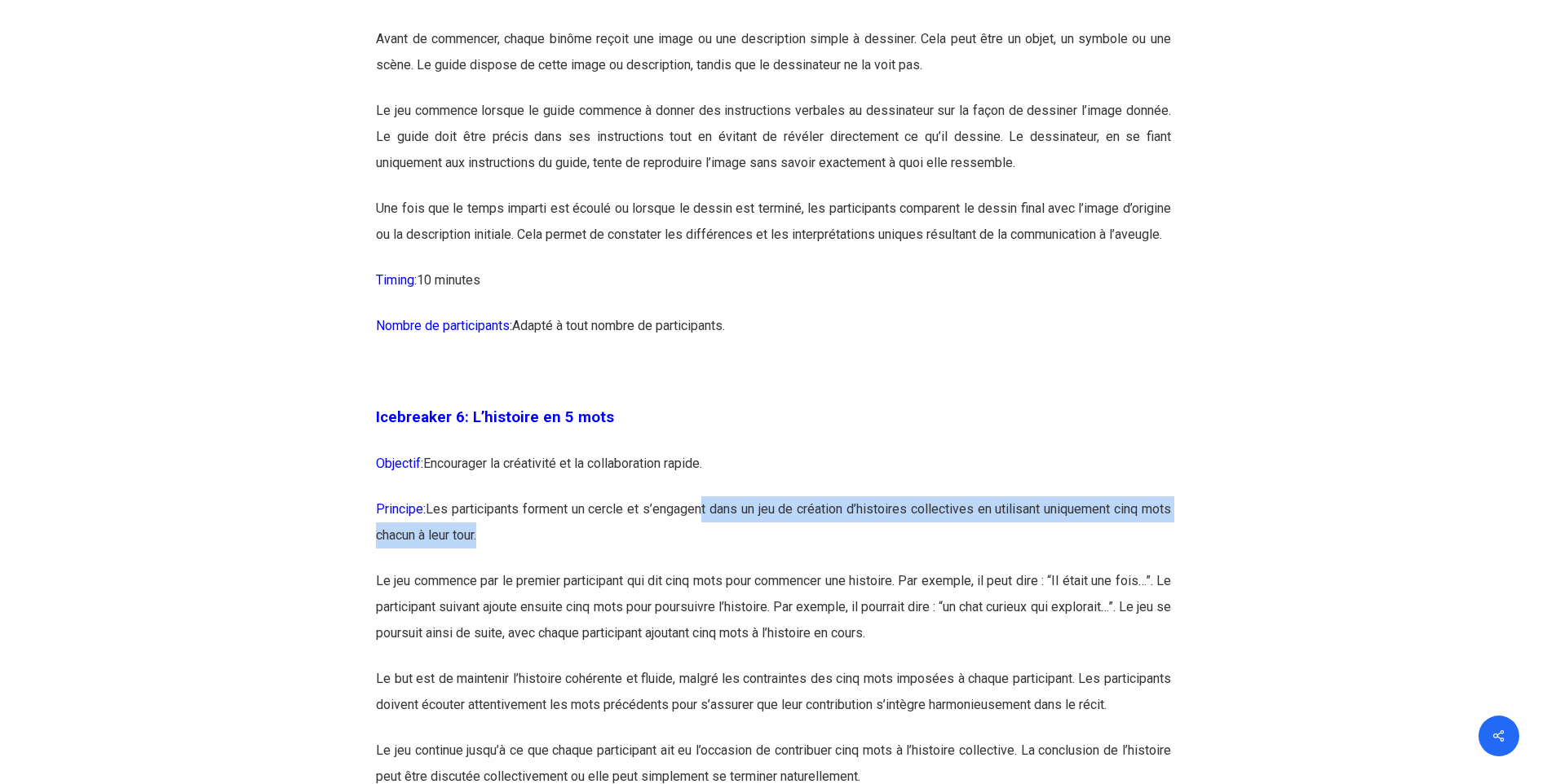
click at [930, 568] on p "Principe: Les participants forment un cercle et s’engagent dans un jeu de créat…" at bounding box center [773, 532] width 795 height 72
drag, startPoint x: 887, startPoint y: 533, endPoint x: 964, endPoint y: 576, distance: 88.2
click at [964, 568] on p "Principe: Les participants forment un cercle et s’engagent dans un jeu de créat…" at bounding box center [773, 532] width 795 height 72
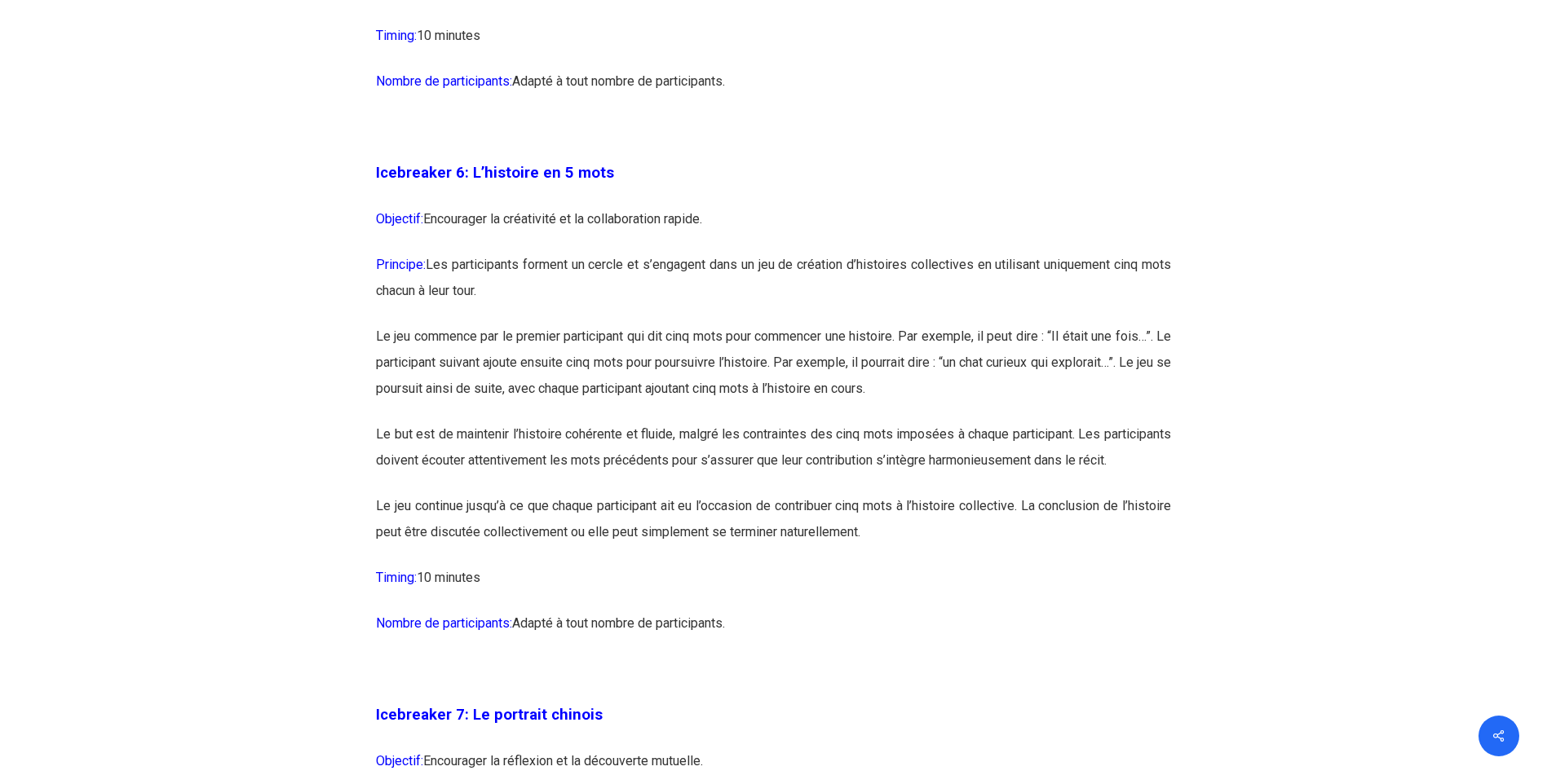
scroll to position [3749, 0]
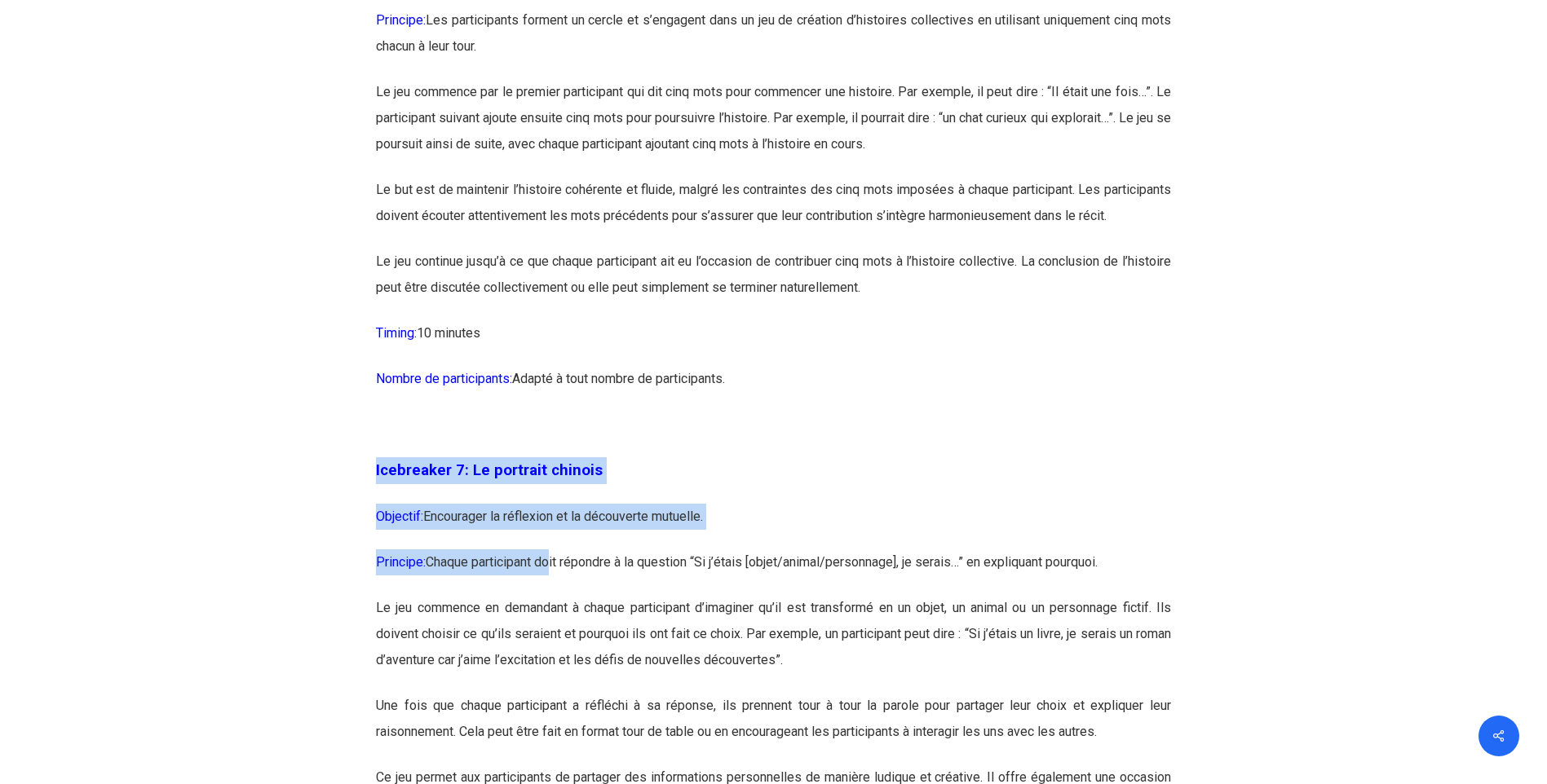
drag, startPoint x: 359, startPoint y: 531, endPoint x: 571, endPoint y: 614, distance: 227.7
click at [571, 595] on p "Principe: Chaque participant doit répondre à la question “Si j’étais [objet/ani…" at bounding box center [773, 572] width 795 height 46
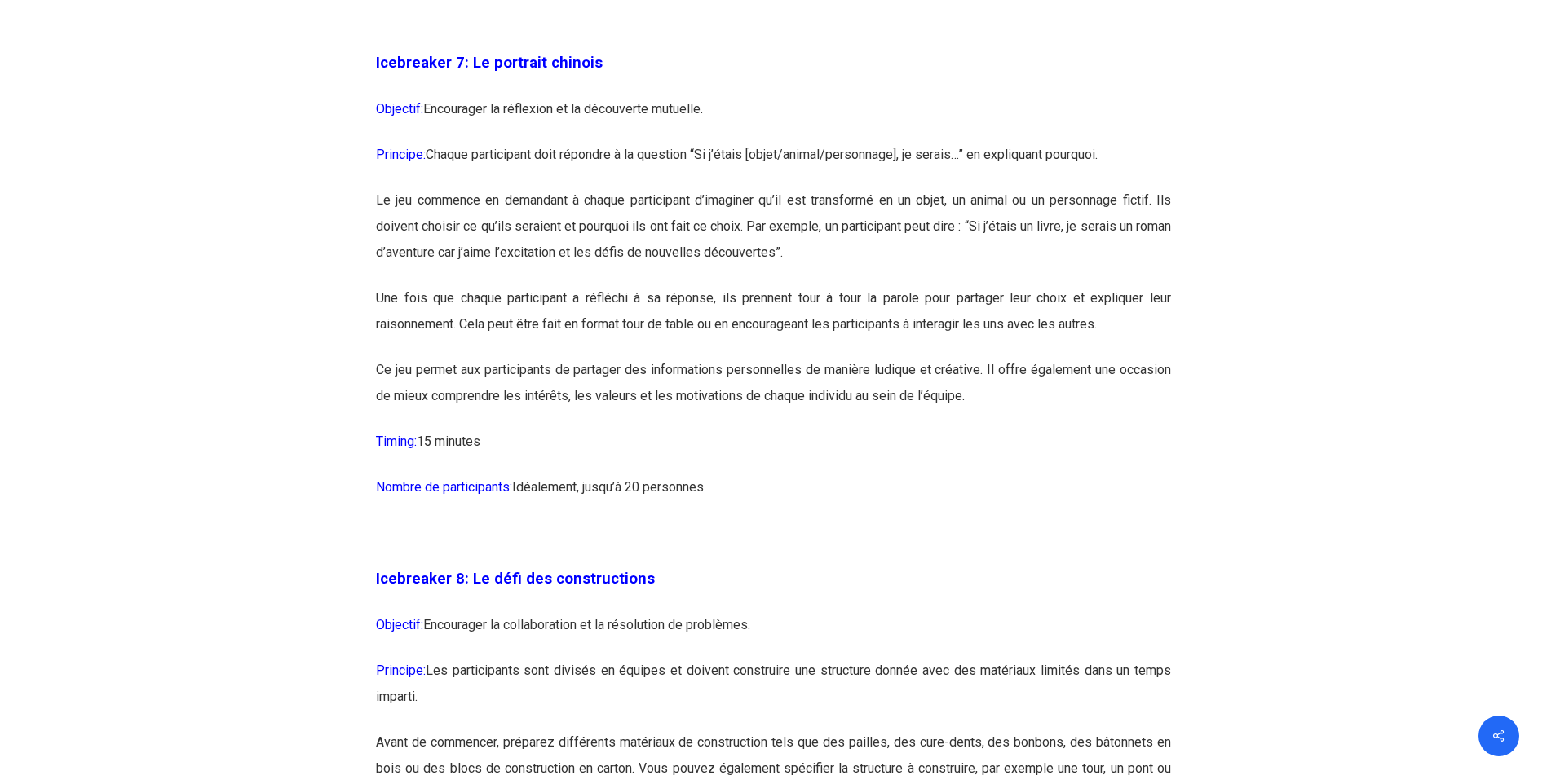
scroll to position [4482, 0]
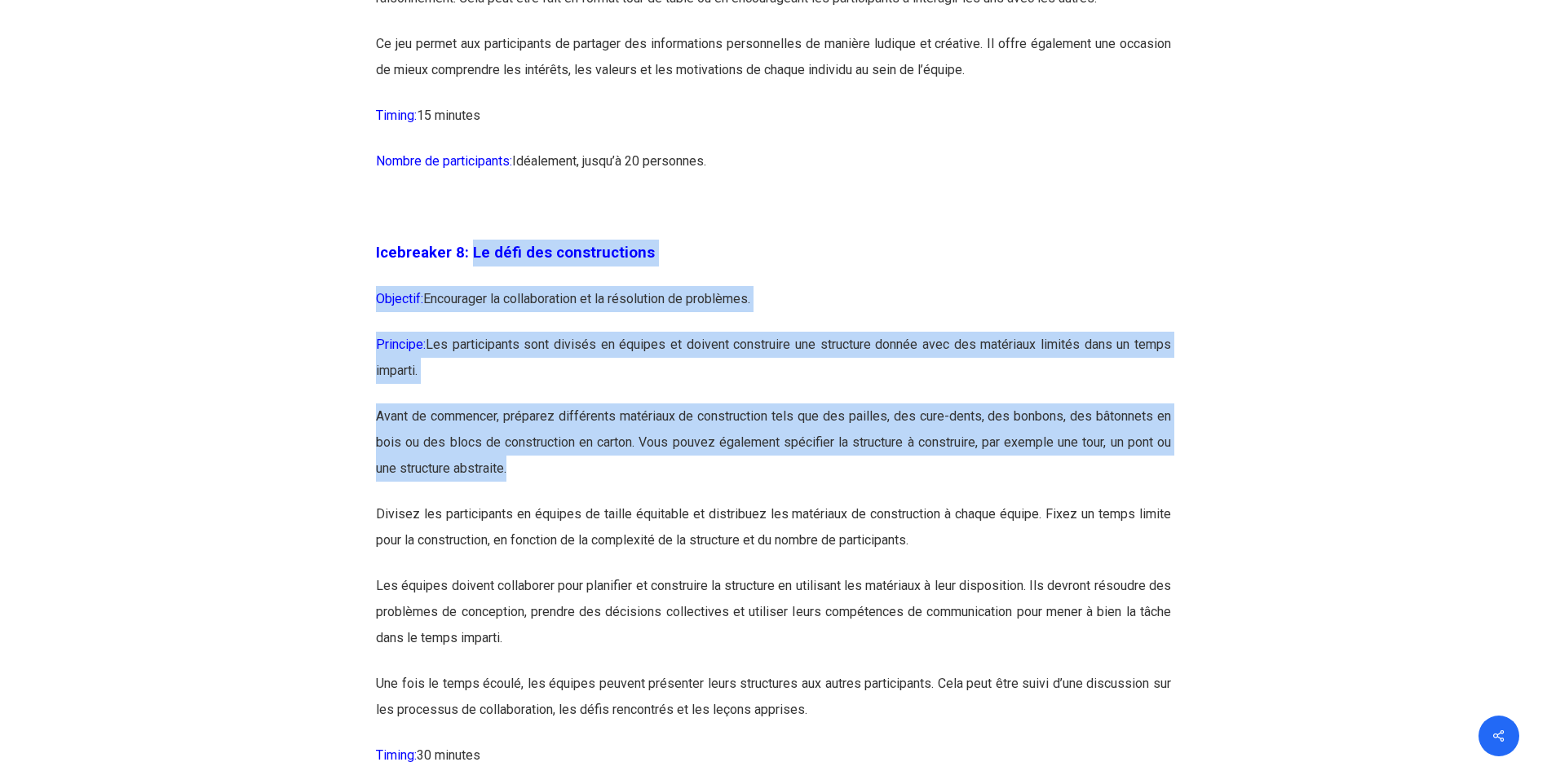
drag, startPoint x: 468, startPoint y: 326, endPoint x: 637, endPoint y: 516, distance: 254.3
drag, startPoint x: 637, startPoint y: 516, endPoint x: 548, endPoint y: 463, distance: 103.6
click at [637, 502] on p "Avant de commencer, préparez différents matériaux de construction tels que des …" at bounding box center [773, 452] width 795 height 98
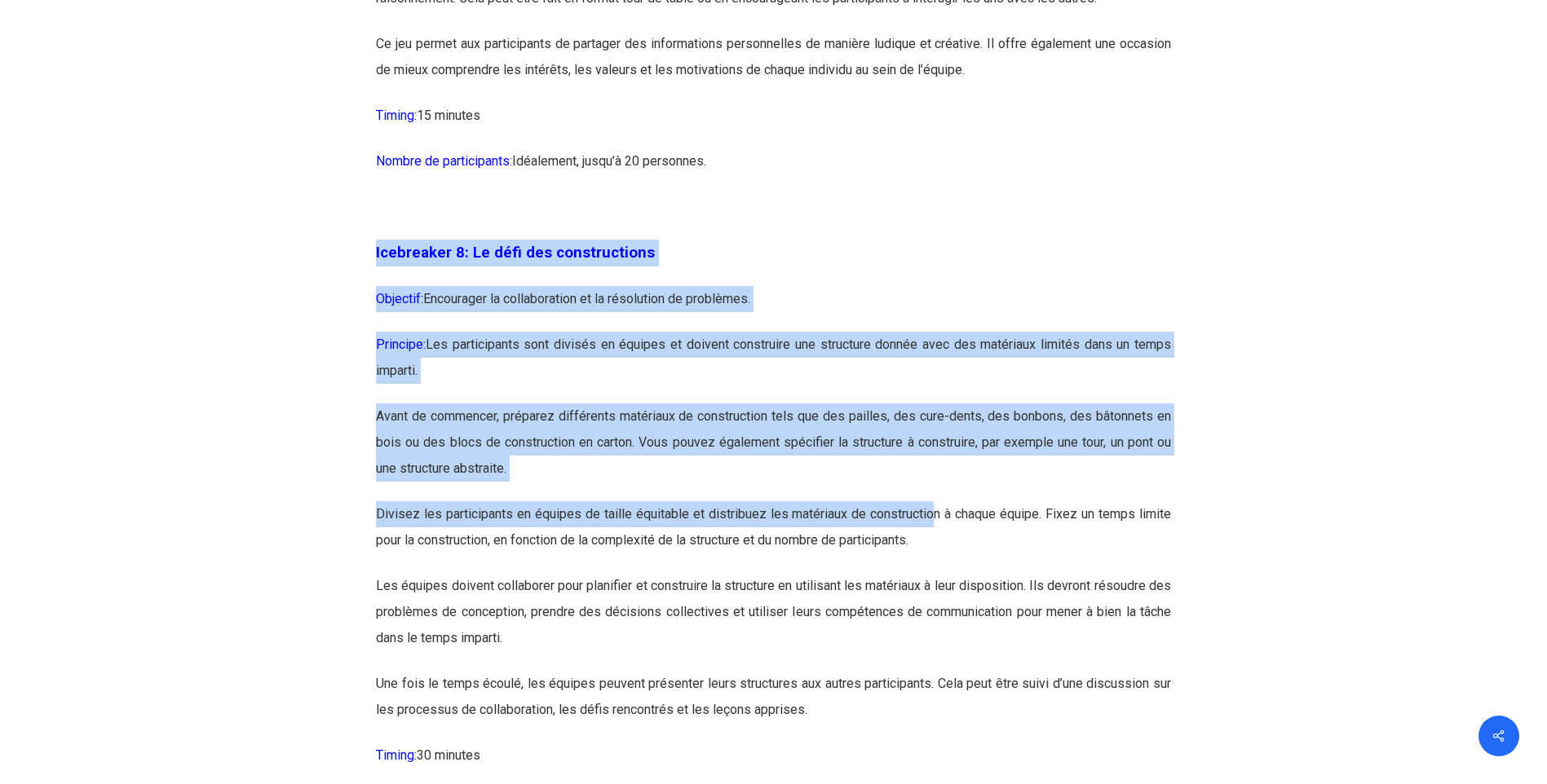
drag, startPoint x: 373, startPoint y: 309, endPoint x: 934, endPoint y: 566, distance: 617.1
click at [934, 566] on p "Divisez les participants en équipes de taille équitable et distribuez les matér…" at bounding box center [773, 537] width 795 height 72
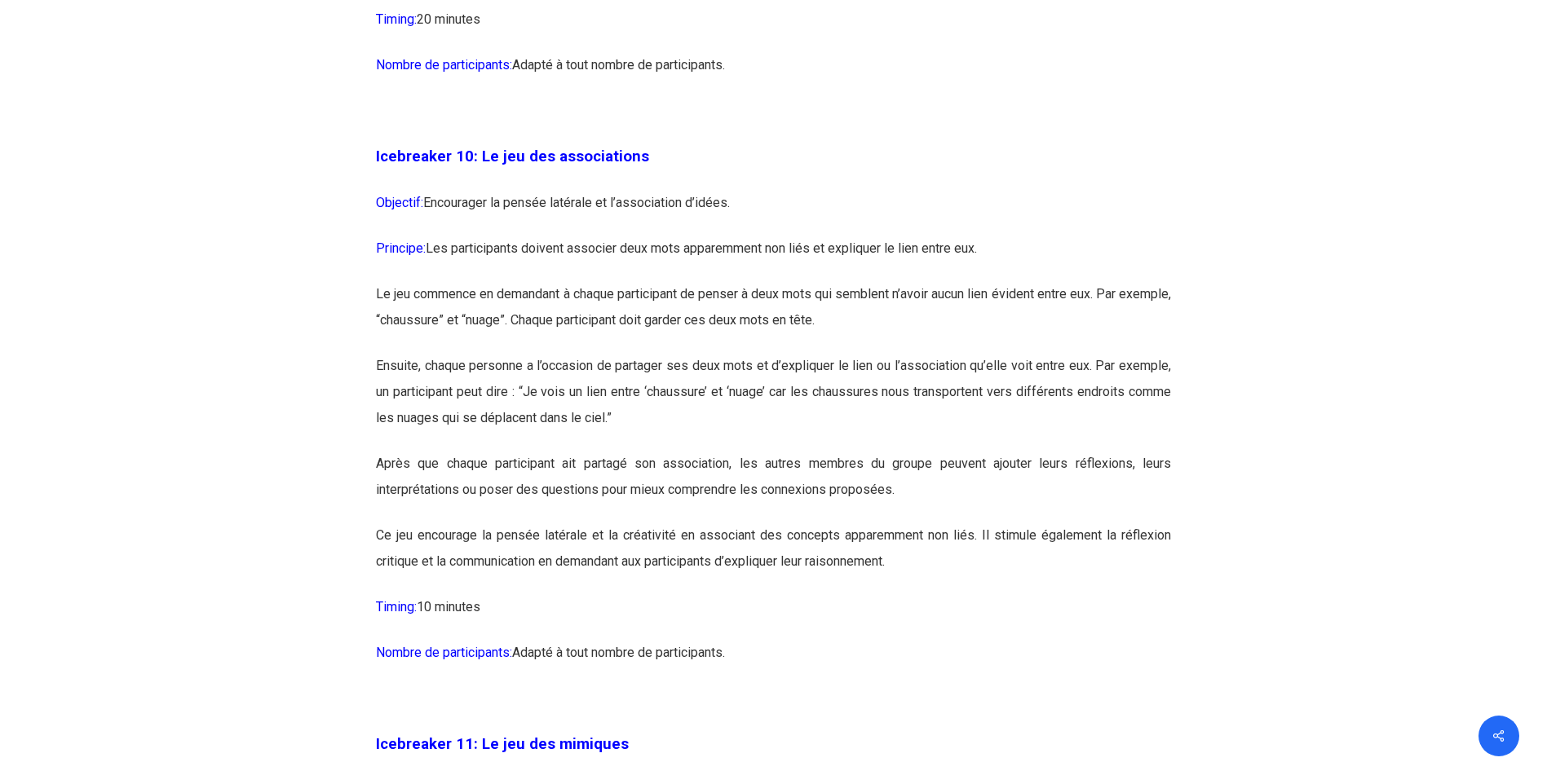
scroll to position [6031, 0]
